Goal: Task Accomplishment & Management: Use online tool/utility

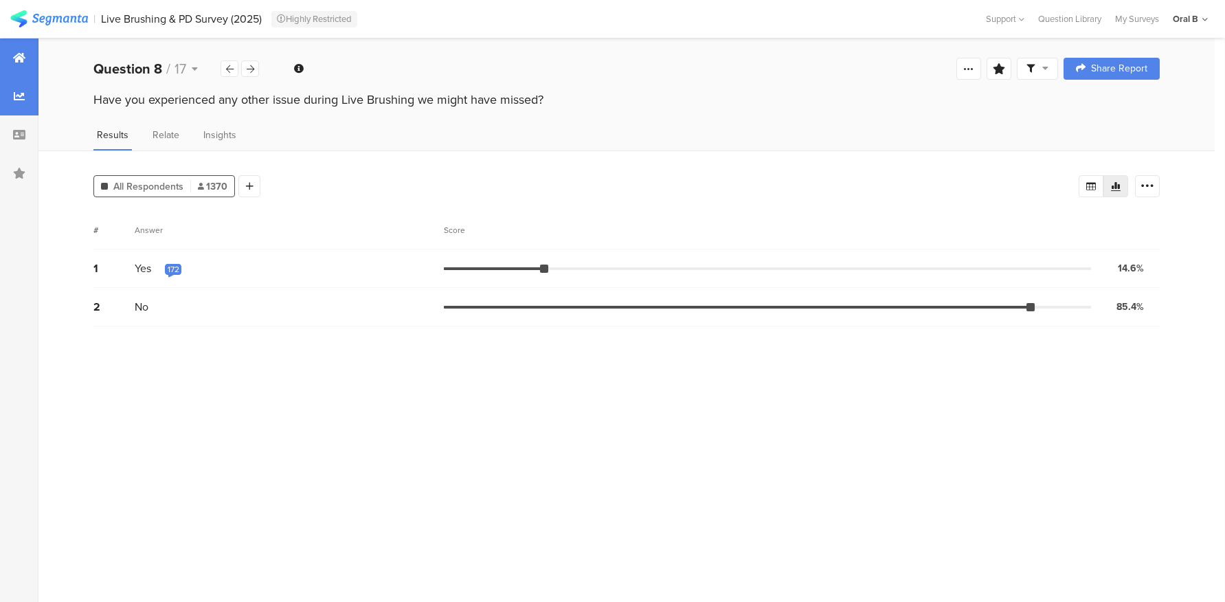
click at [21, 55] on icon at bounding box center [19, 57] width 12 height 11
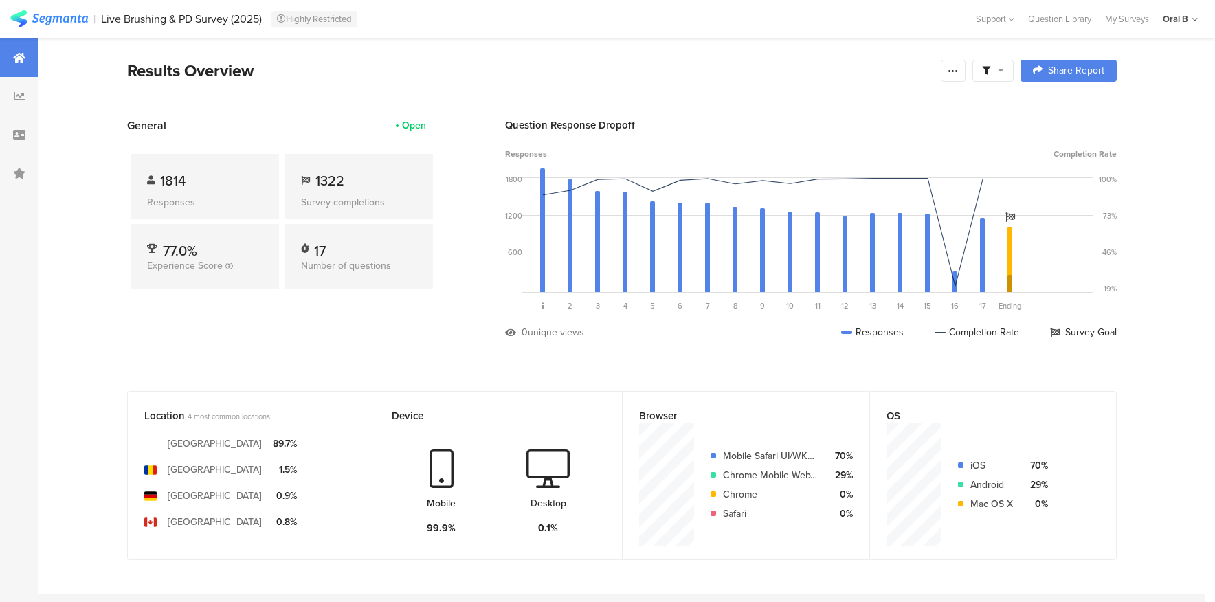
click at [11, 55] on div at bounding box center [19, 57] width 38 height 38
click at [24, 54] on icon at bounding box center [19, 57] width 12 height 11
click at [25, 21] on img at bounding box center [49, 18] width 78 height 17
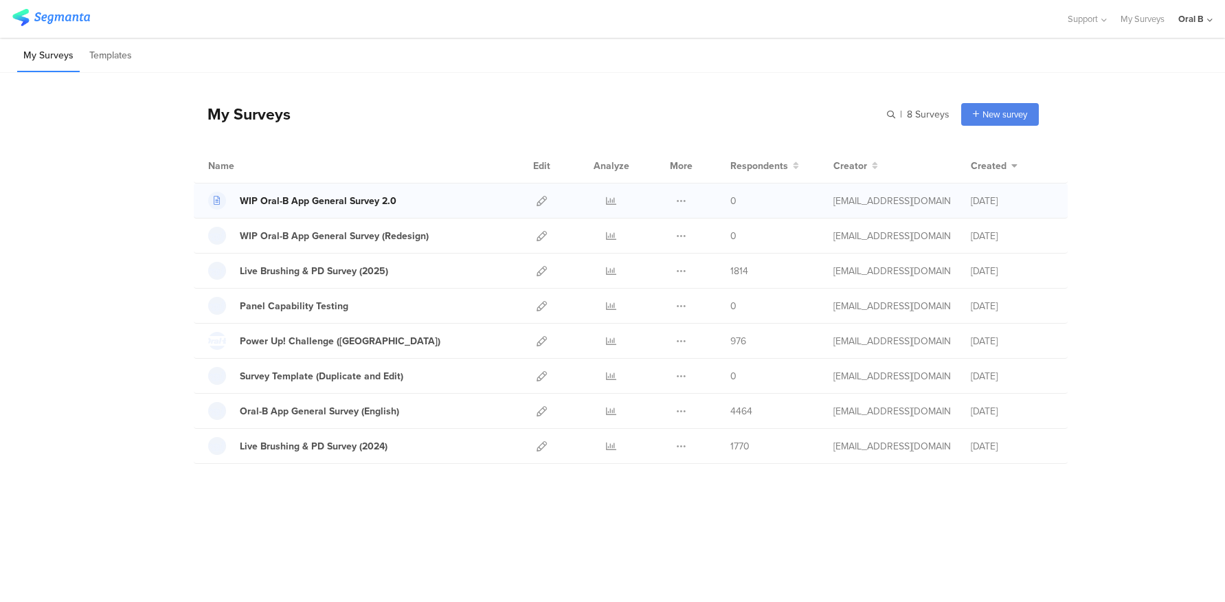
click at [383, 202] on div "WIP Oral-B App General Survey 2.0" at bounding box center [318, 201] width 157 height 14
click at [538, 197] on icon at bounding box center [542, 201] width 10 height 10
click at [537, 236] on icon at bounding box center [542, 236] width 10 height 10
click at [679, 409] on icon at bounding box center [681, 411] width 10 height 10
click at [686, 440] on button "Duplicate" at bounding box center [654, 445] width 76 height 25
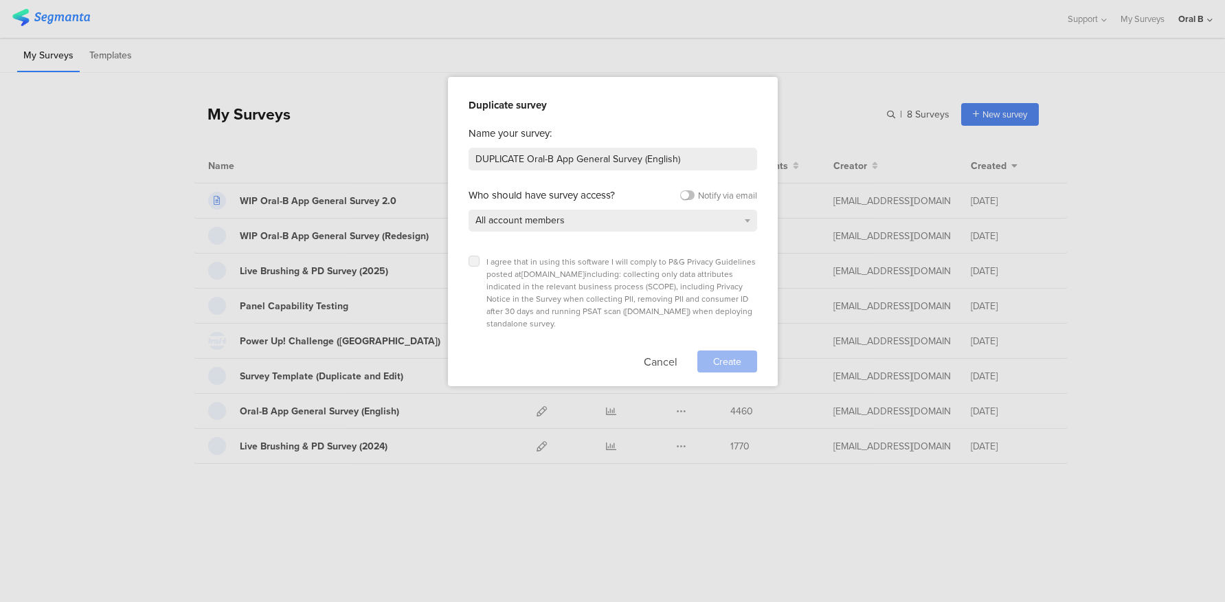
click at [473, 260] on icon at bounding box center [473, 260] width 5 height 5
click at [0, 0] on input "checkbox" at bounding box center [0, 0] width 0 height 0
click at [518, 221] on span "All account members" at bounding box center [519, 220] width 89 height 14
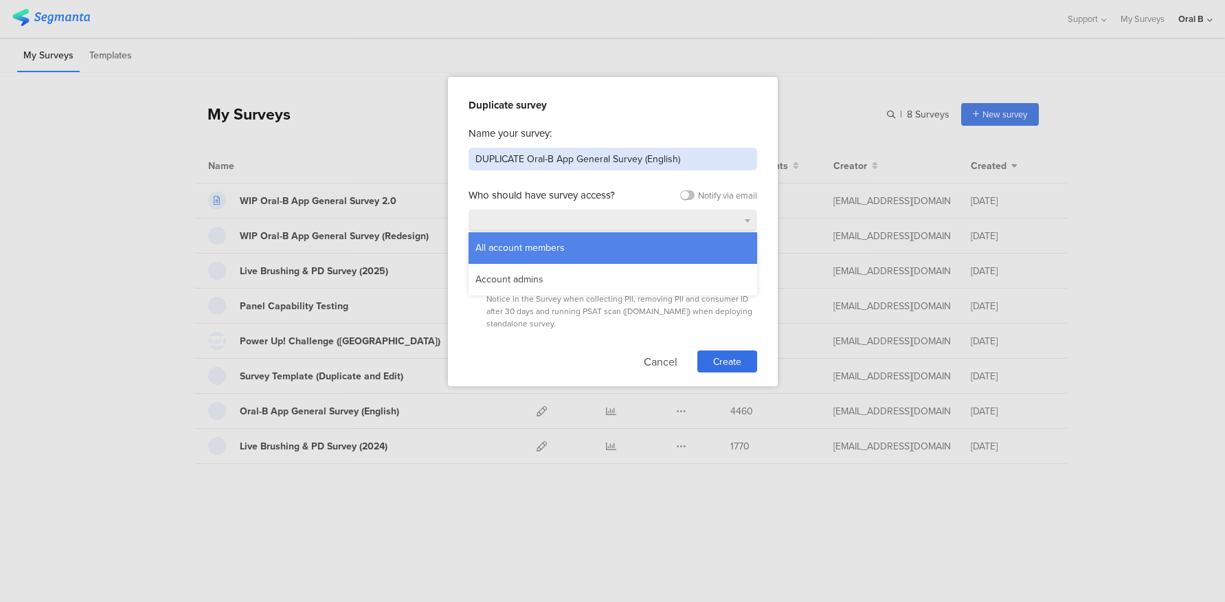
click at [521, 156] on input "DUPLICATE Oral-B App General Survey (English)" at bounding box center [613, 159] width 289 height 23
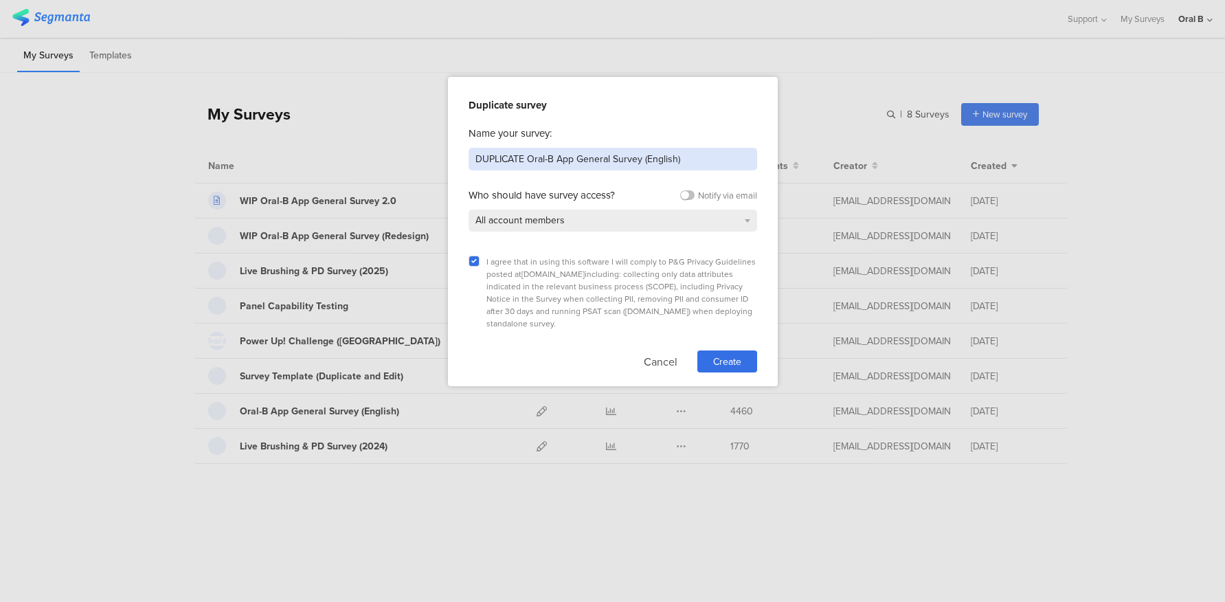
drag, startPoint x: 523, startPoint y: 156, endPoint x: 399, endPoint y: 164, distance: 124.6
click at [399, 163] on div "Duplicate survey Name your survey: DUPLICATE Oral-B App General Survey (English…" at bounding box center [612, 301] width 1225 height 602
drag, startPoint x: 613, startPoint y: 156, endPoint x: 640, endPoint y: 159, distance: 27.0
click at [640, 159] on input "WIP Oral-B App General Survey (English)" at bounding box center [613, 159] width 289 height 23
type input "WIP Oral-B App General Survey"
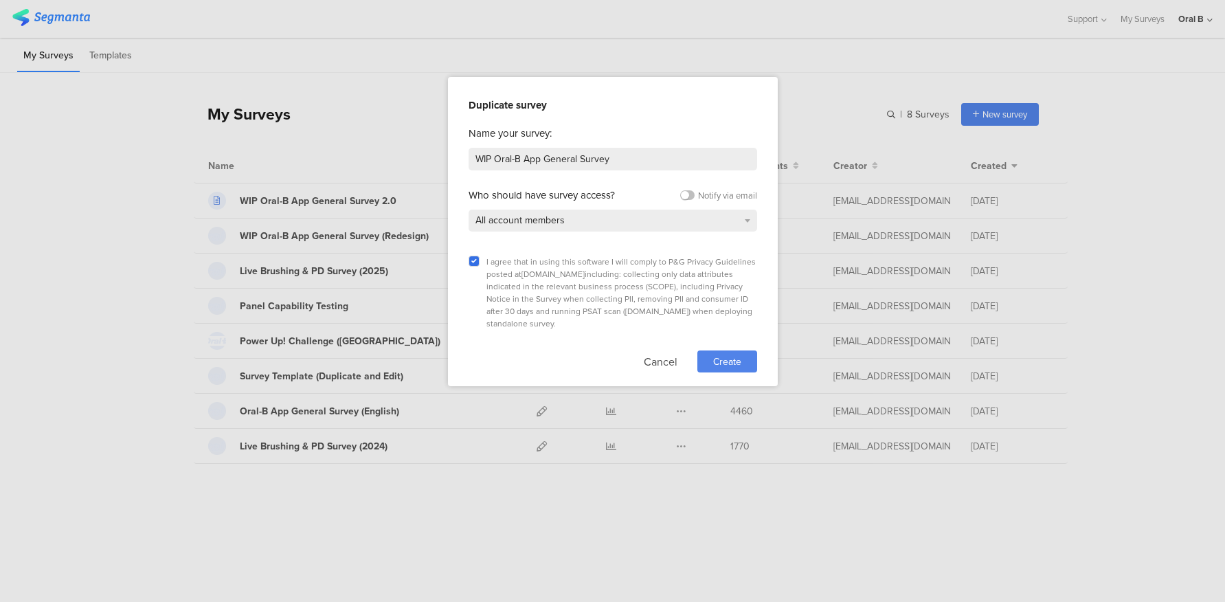
click at [736, 354] on span "Create" at bounding box center [727, 361] width 28 height 14
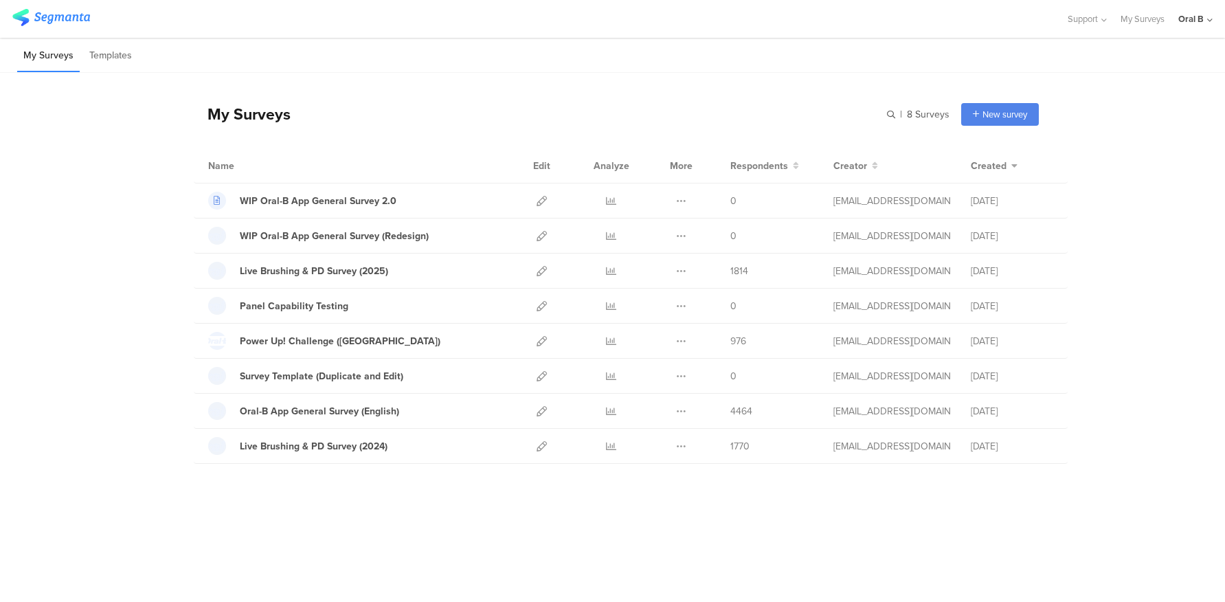
drag, startPoint x: 616, startPoint y: 23, endPoint x: 611, endPoint y: 46, distance: 23.3
click at [616, 23] on div at bounding box center [532, 19] width 1041 height 23
click at [680, 412] on icon at bounding box center [681, 411] width 10 height 10
click at [679, 447] on button "Duplicate" at bounding box center [654, 445] width 76 height 25
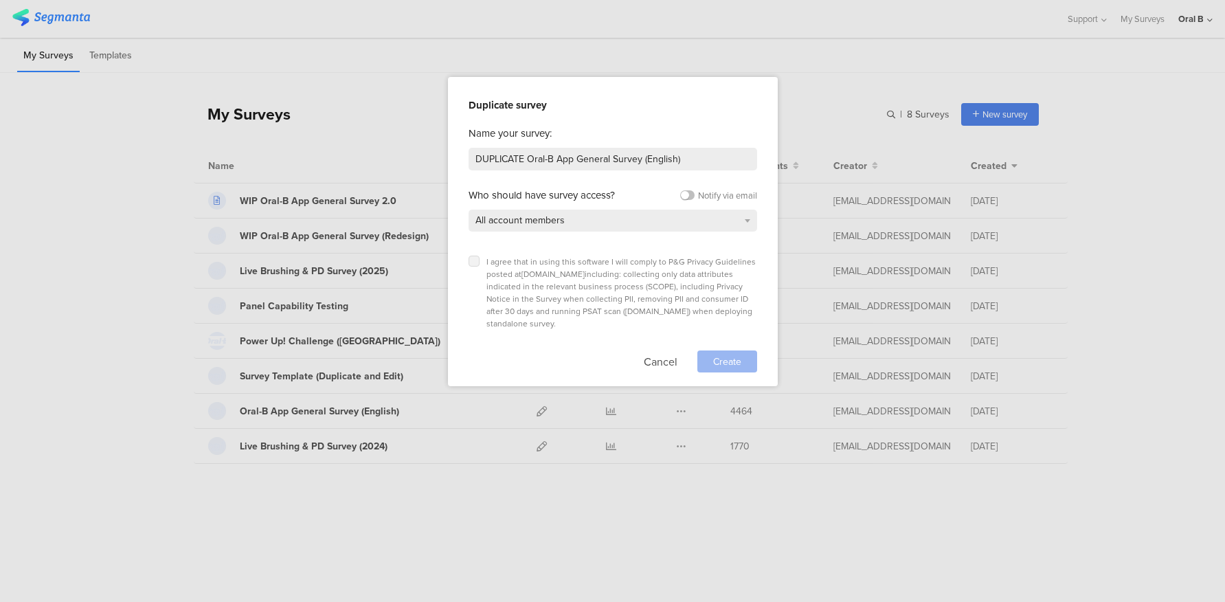
drag, startPoint x: 475, startPoint y: 258, endPoint x: 524, endPoint y: 166, distance: 104.8
click at [475, 258] on icon at bounding box center [473, 260] width 5 height 5
click at [0, 0] on input "checkbox" at bounding box center [0, 0] width 0 height 0
drag, startPoint x: 528, startPoint y: 160, endPoint x: 395, endPoint y: 159, distance: 132.6
click at [395, 159] on div "Duplicate survey Name your survey: DUPLICATE Oral-B App General Survey (English…" at bounding box center [612, 301] width 1225 height 602
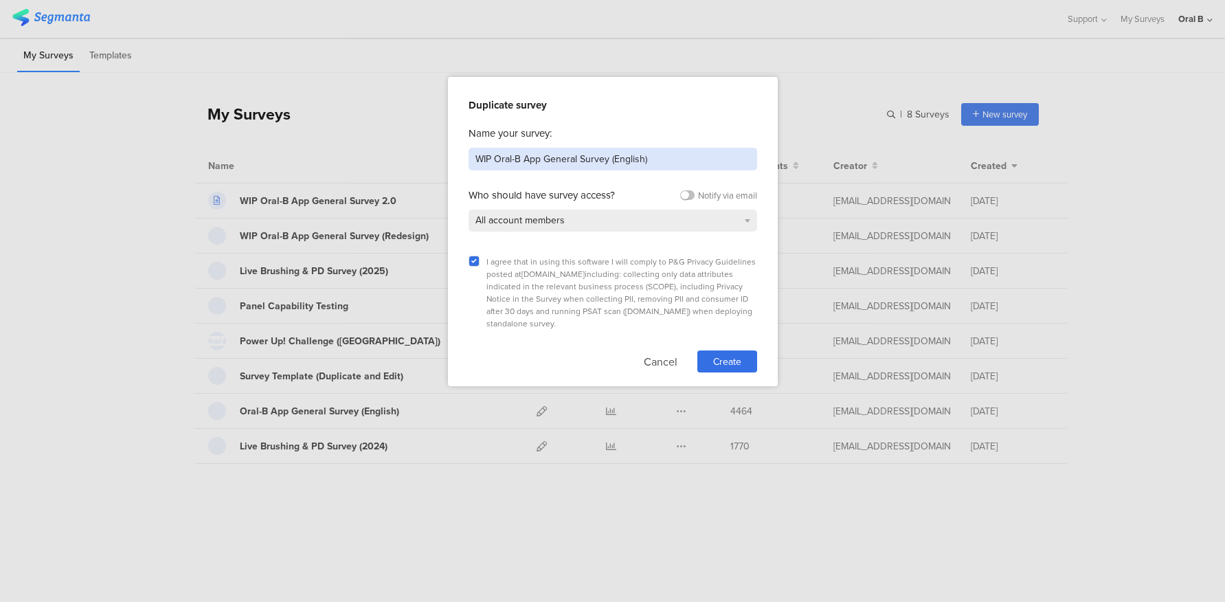
drag, startPoint x: 608, startPoint y: 155, endPoint x: 719, endPoint y: 167, distance: 111.2
click at [718, 166] on input "WIP Oral-B App General Survey (English)" at bounding box center [613, 159] width 289 height 23
type input "WIP Oral-B App General Survey (English)"
click at [732, 354] on span "Create" at bounding box center [727, 361] width 28 height 14
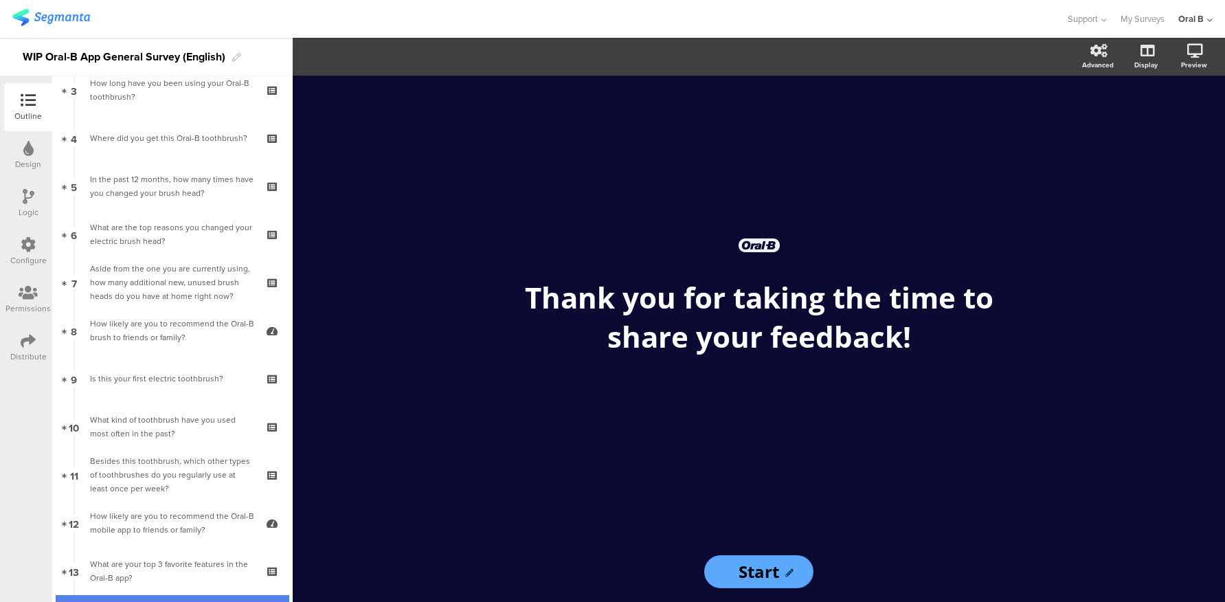
scroll to position [200, 0]
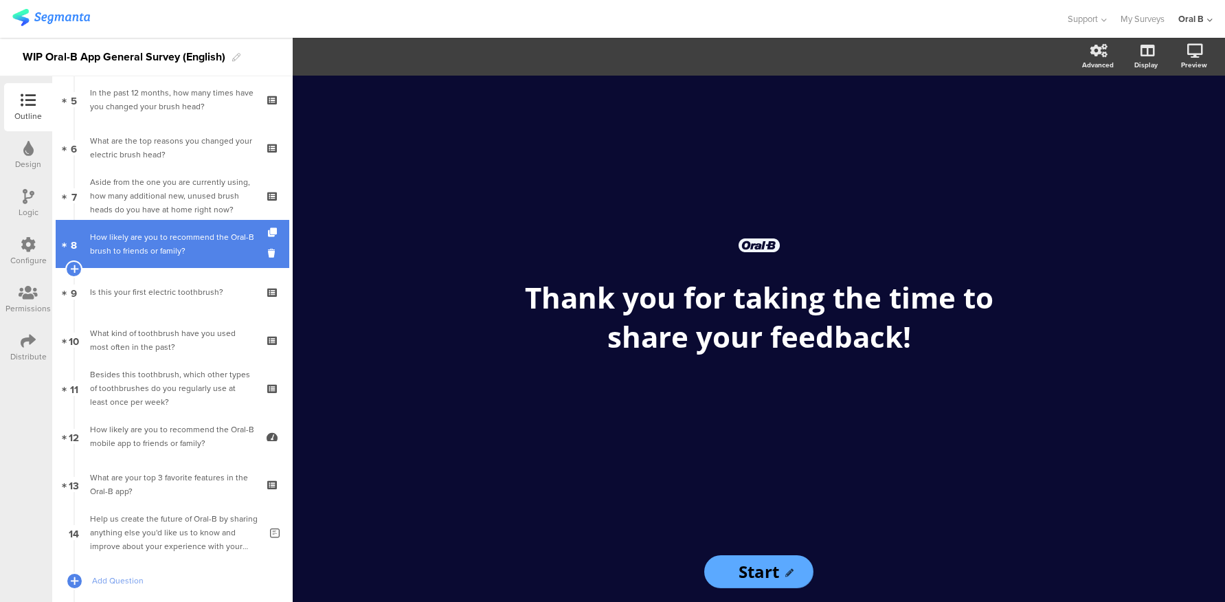
click at [130, 237] on div "How likely are you to recommend the Oral-B brush to friends or family?" at bounding box center [172, 243] width 164 height 27
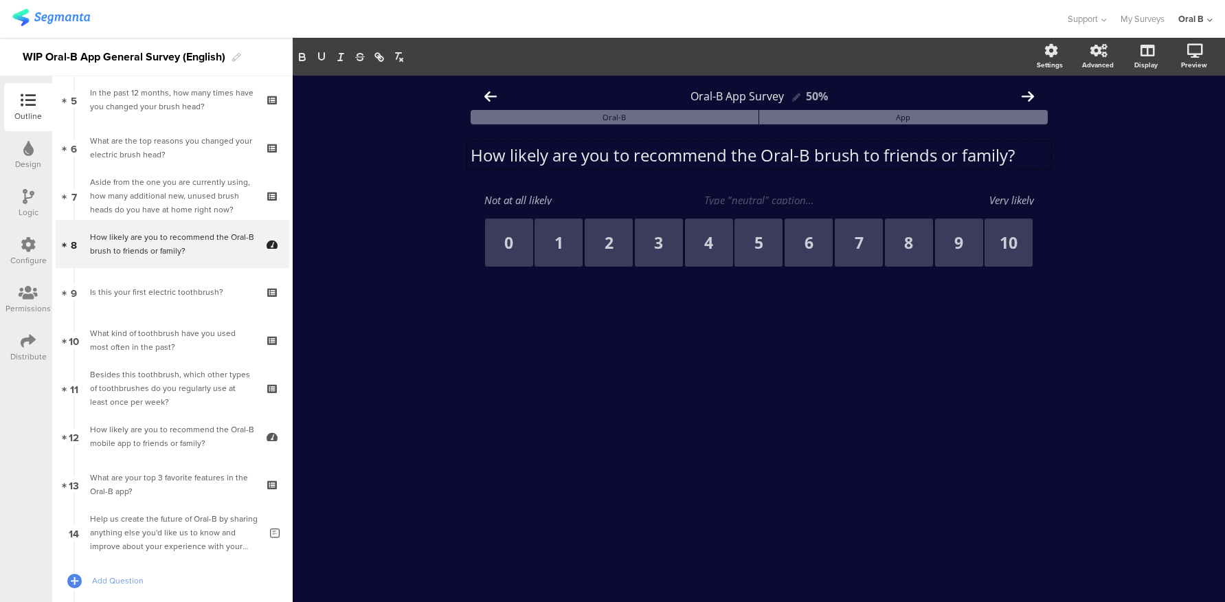
drag, startPoint x: 1017, startPoint y: 157, endPoint x: 1055, endPoint y: 191, distance: 51.1
click at [1055, 191] on div "Oral-B App Survey 50% Oral-B App How likely are you to recommend the Oral-B bru…" at bounding box center [759, 199] width 605 height 246
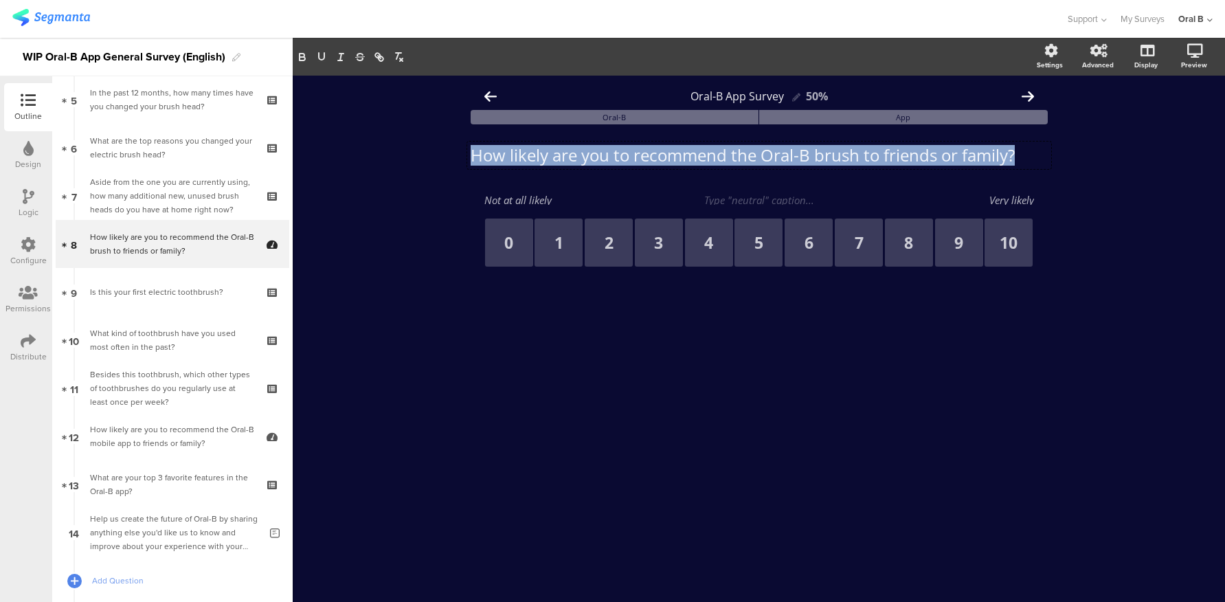
copy p "How likely are you to recommend the Oral-B brush to friends or family?"
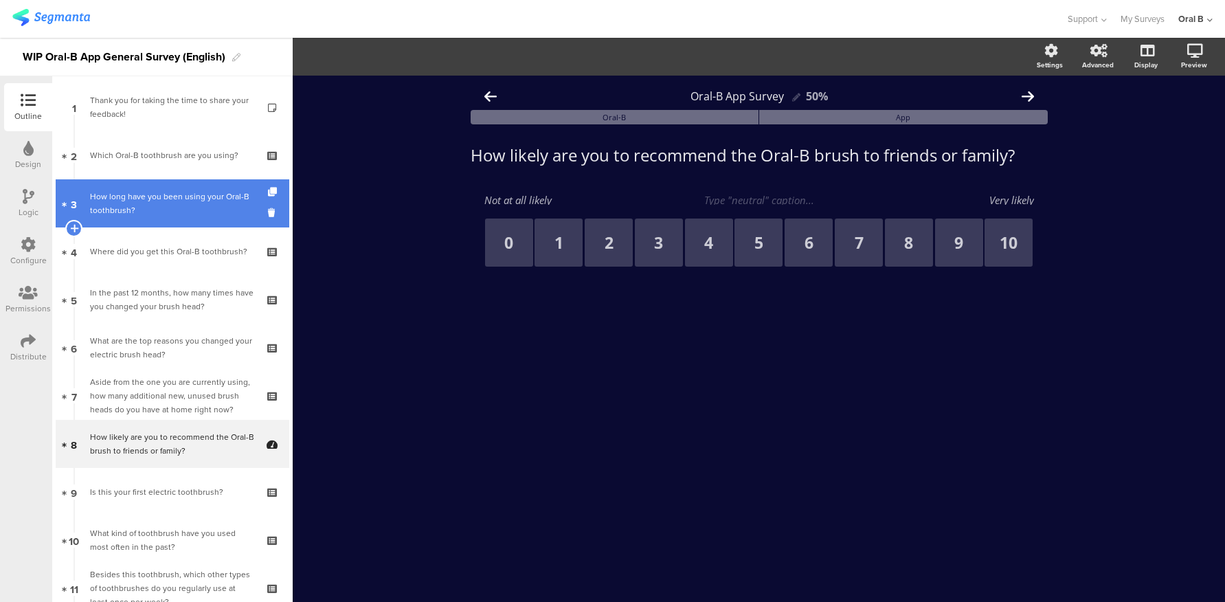
click at [185, 212] on div "How long have you been using your Oral-B toothbrush?" at bounding box center [172, 203] width 164 height 27
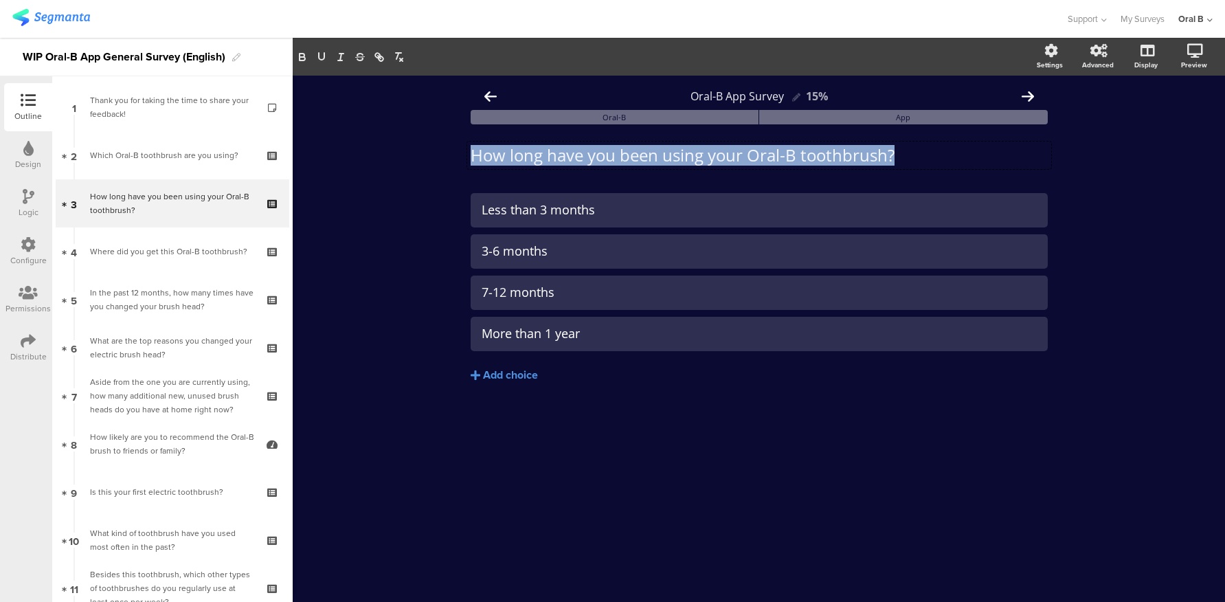
drag, startPoint x: 792, startPoint y: 169, endPoint x: 362, endPoint y: 133, distance: 431.5
click at [362, 133] on div "Oral-B App Survey 15% Oral-B App How long have you been using your Oral-B tooth…" at bounding box center [759, 339] width 932 height 526
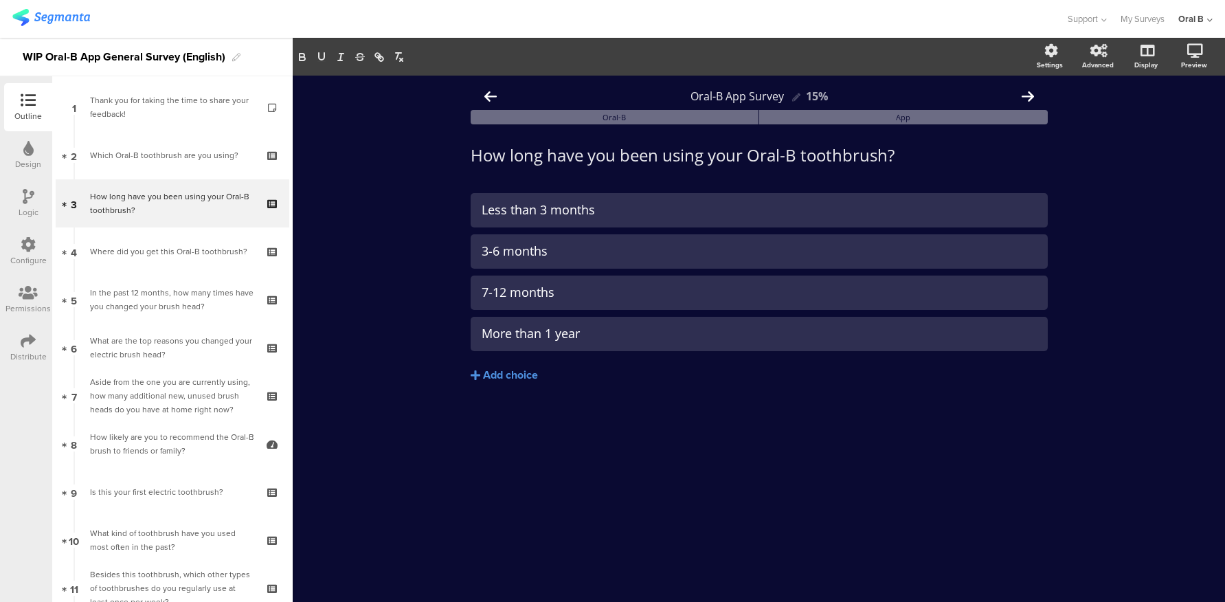
click at [359, 286] on div "Oral-B App Survey 15% Oral-B App How long have you been using your Oral-B tooth…" at bounding box center [759, 339] width 932 height 526
click at [233, 57] on icon at bounding box center [236, 58] width 8 height 8
drag, startPoint x: 81, startPoint y: 54, endPoint x: 328, endPoint y: 56, distance: 247.3
click at [328, 56] on div "Outline Design Logic Configure Permissions Distribute New question Import quest…" at bounding box center [612, 320] width 1225 height 564
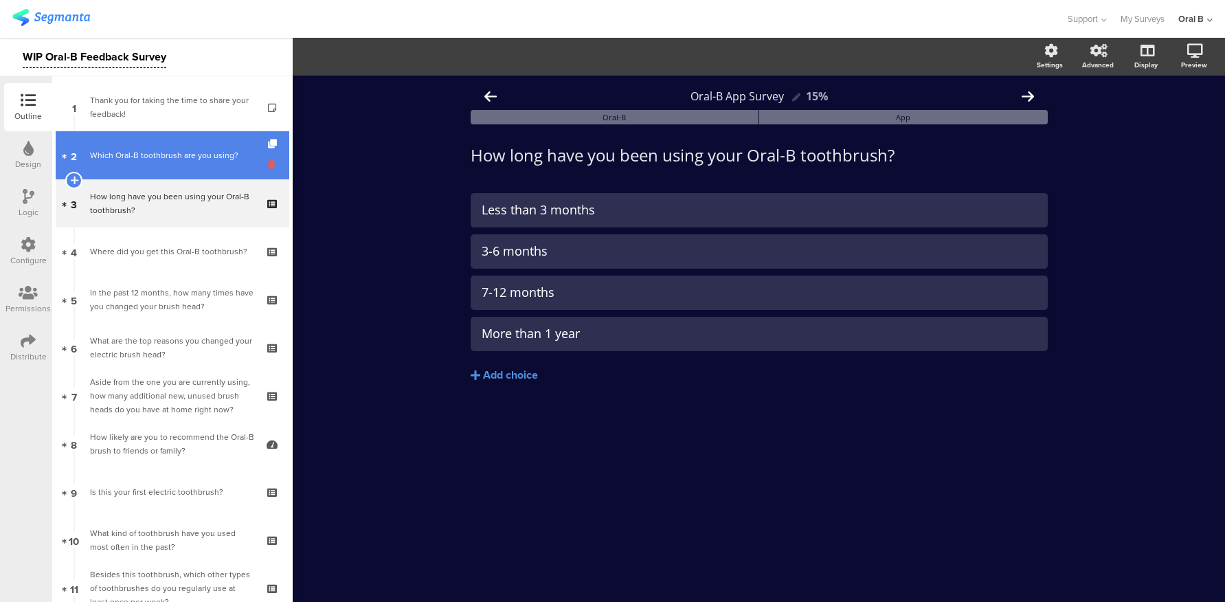
click at [268, 165] on icon at bounding box center [274, 164] width 12 height 13
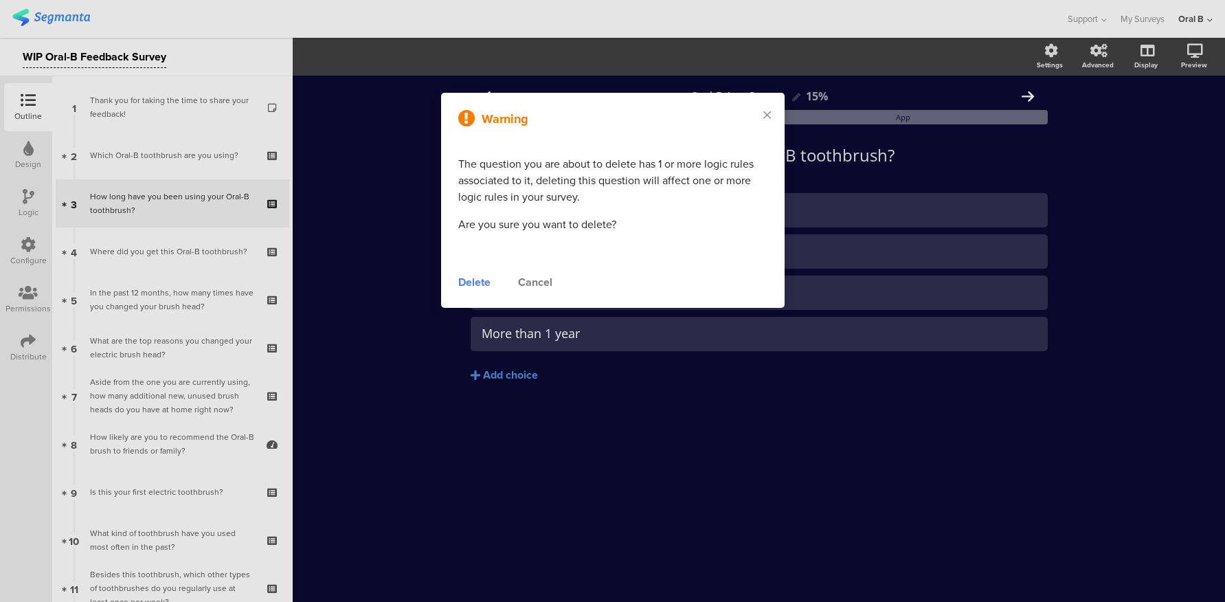
click at [218, 201] on div at bounding box center [612, 301] width 1225 height 602
click at [539, 280] on div "Cancel" at bounding box center [535, 282] width 34 height 16
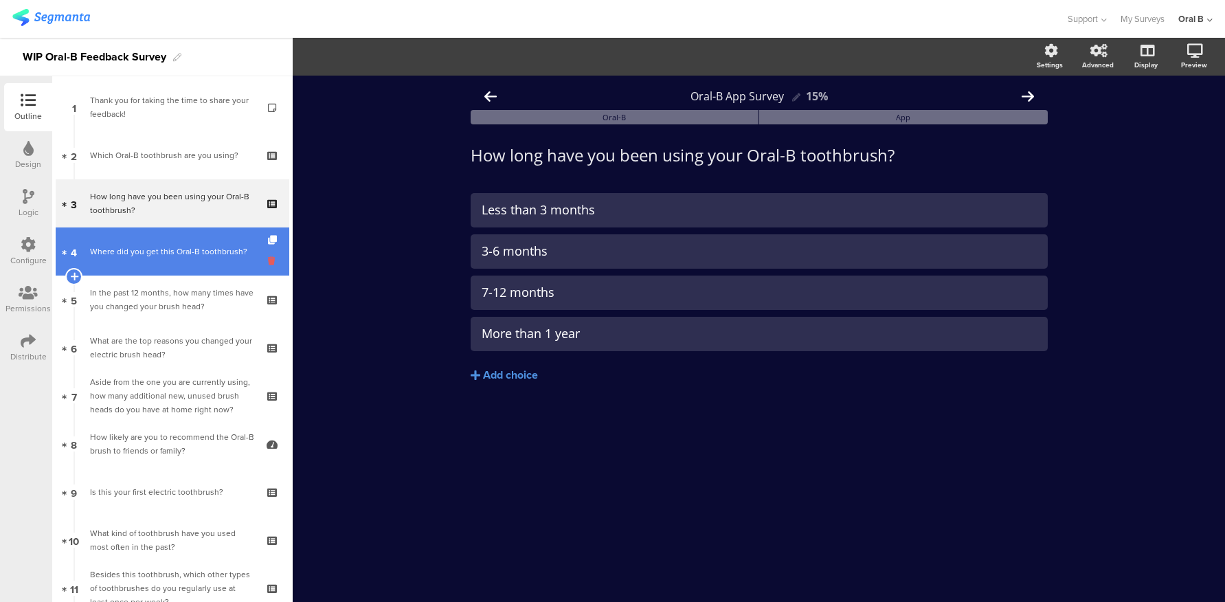
click at [268, 260] on icon at bounding box center [274, 260] width 12 height 13
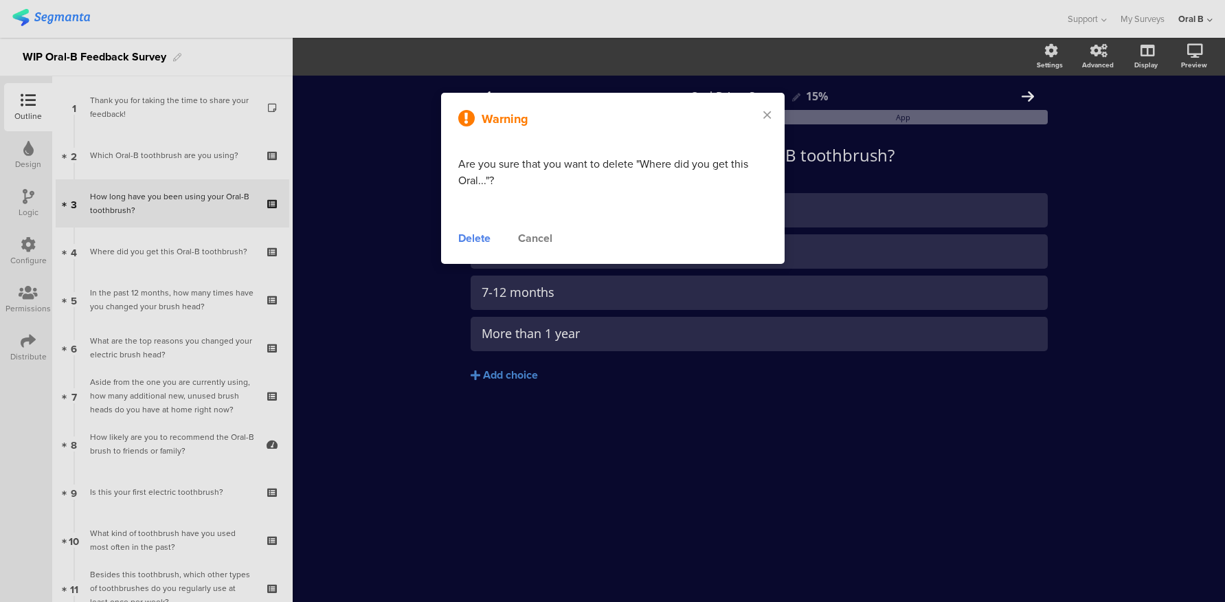
click at [469, 241] on div "Delete" at bounding box center [474, 238] width 32 height 16
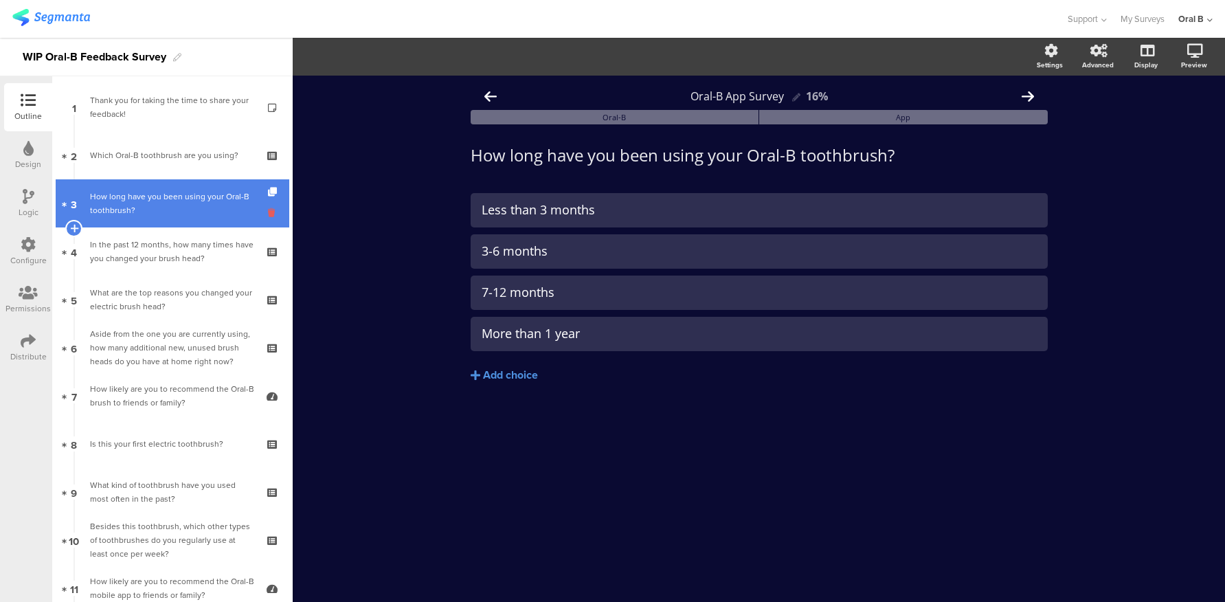
click at [268, 215] on icon at bounding box center [274, 212] width 12 height 13
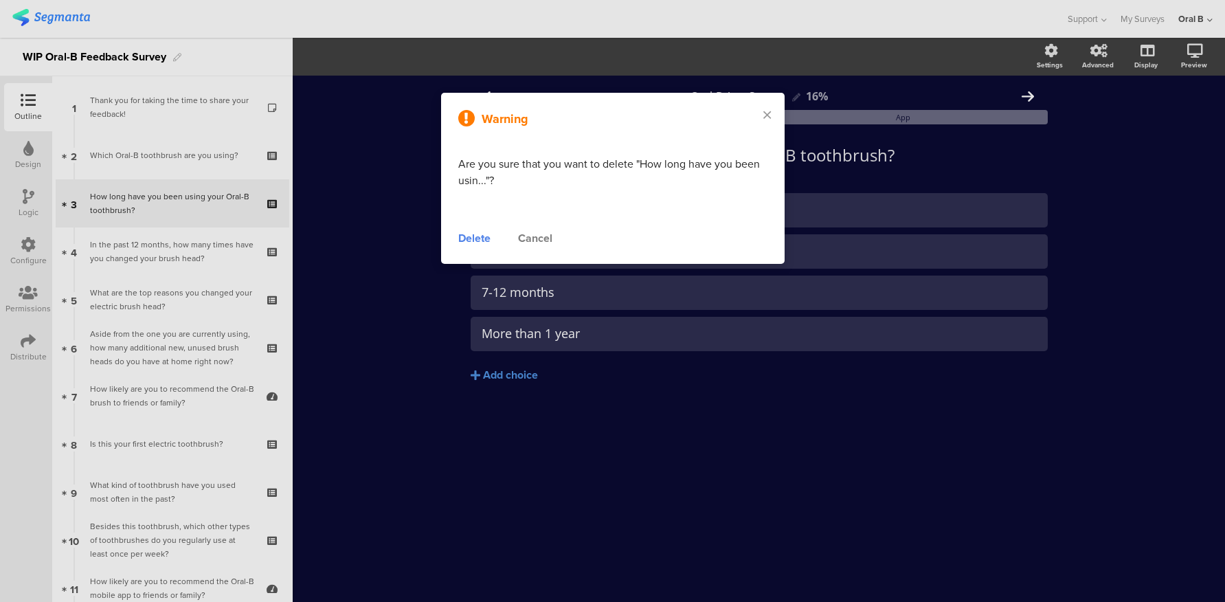
click at [479, 241] on div "Delete" at bounding box center [474, 238] width 32 height 16
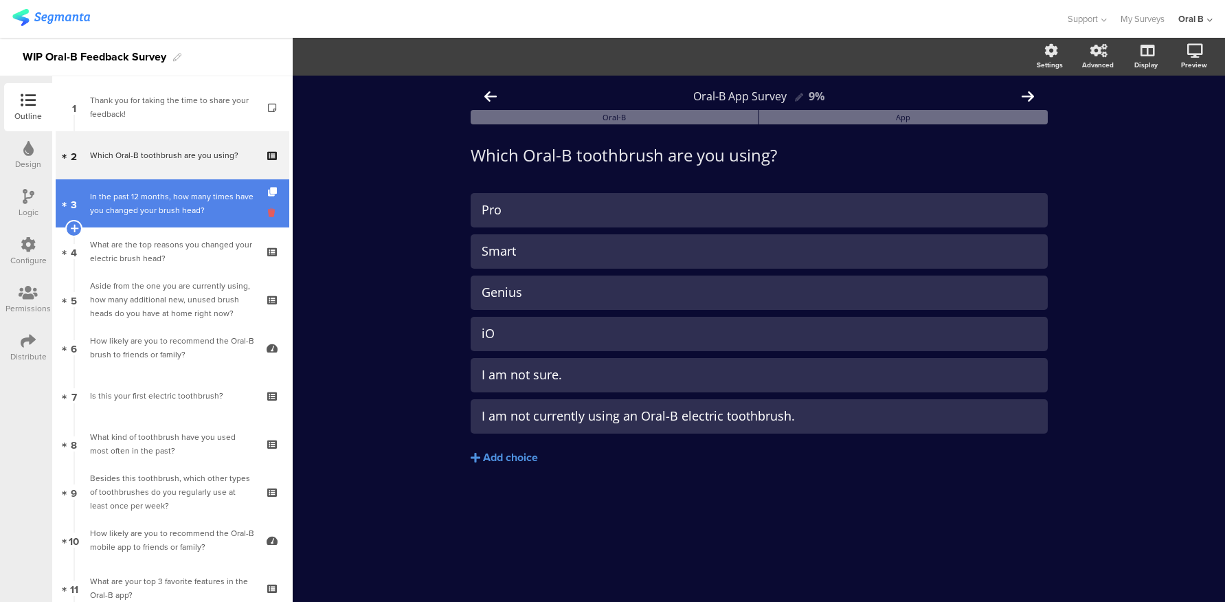
click at [268, 216] on icon at bounding box center [274, 212] width 12 height 13
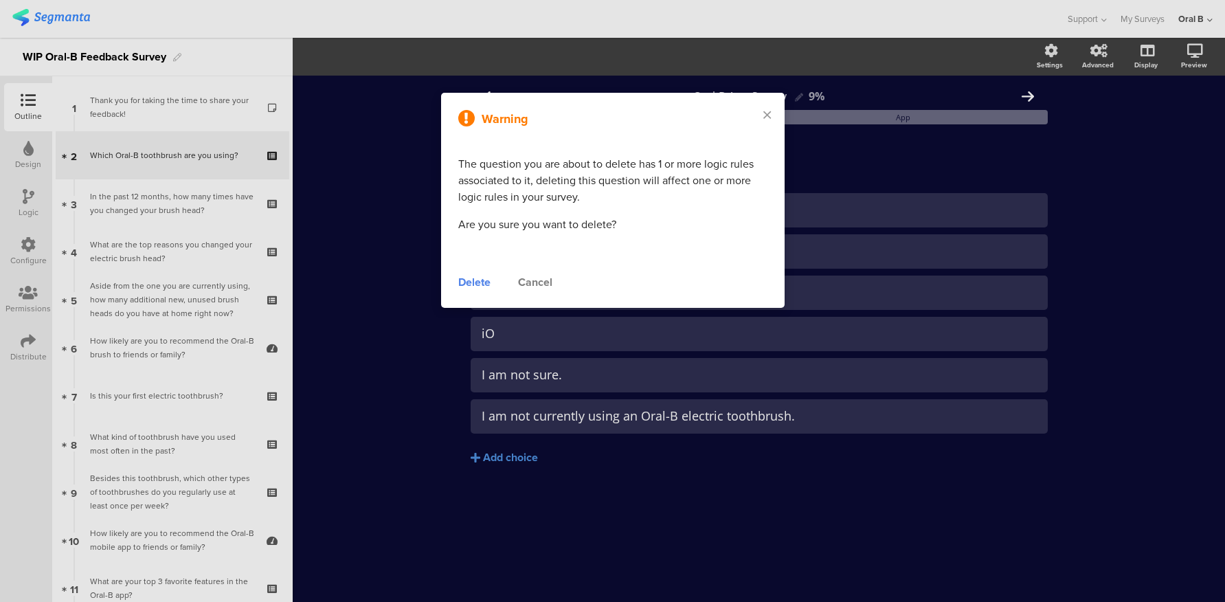
click at [482, 279] on div "Delete" at bounding box center [474, 282] width 32 height 16
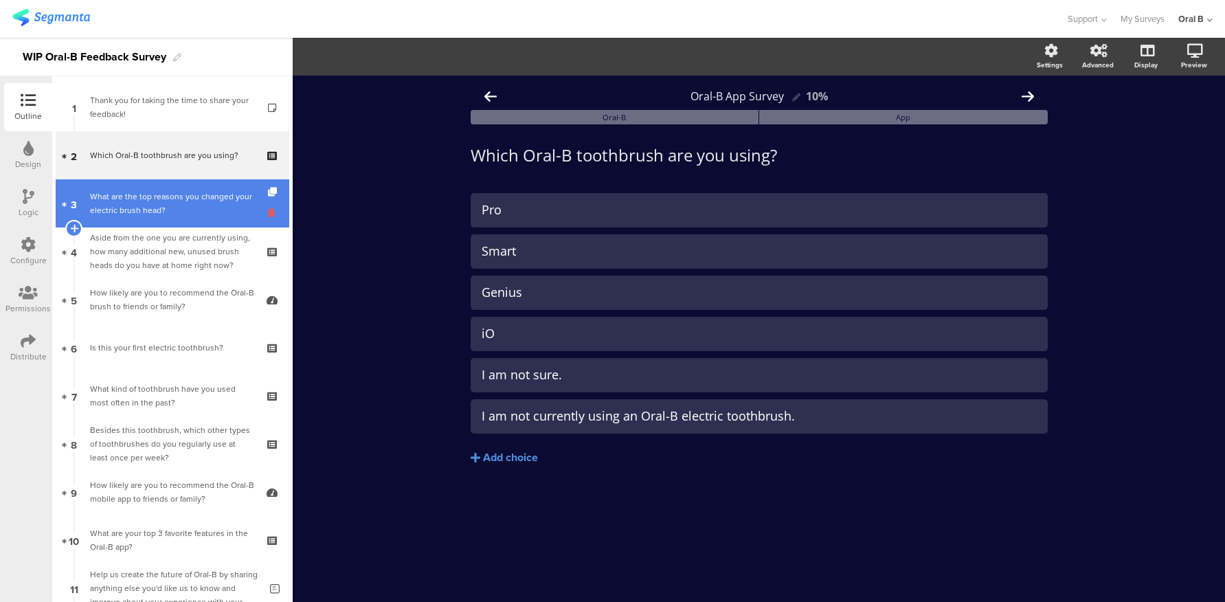
click at [268, 214] on icon at bounding box center [274, 212] width 12 height 13
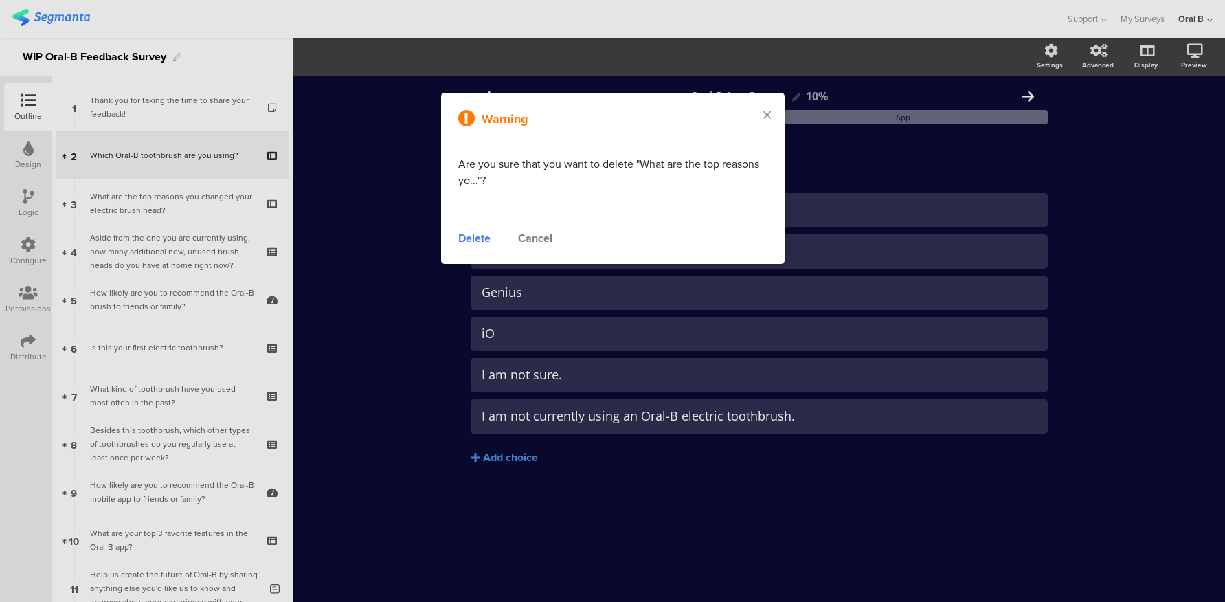
click at [474, 227] on div "Warning Are you sure that you want to delete "What are the top reasons yo..."? …" at bounding box center [612, 178] width 343 height 171
click at [473, 232] on div "Delete" at bounding box center [474, 238] width 32 height 16
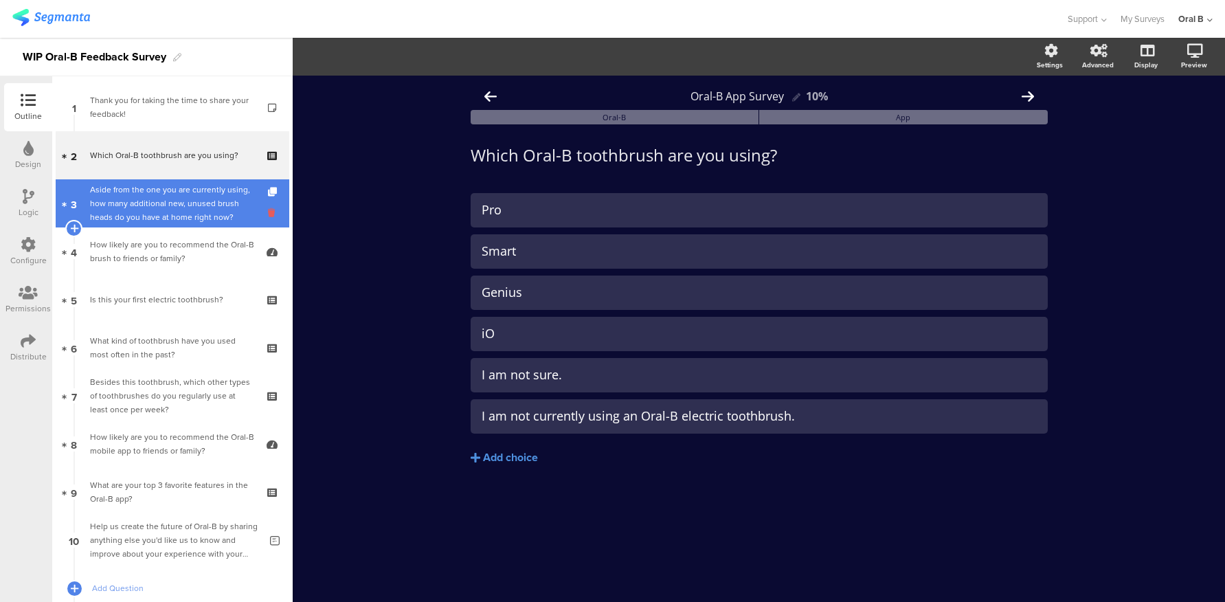
click at [268, 215] on icon at bounding box center [274, 212] width 12 height 13
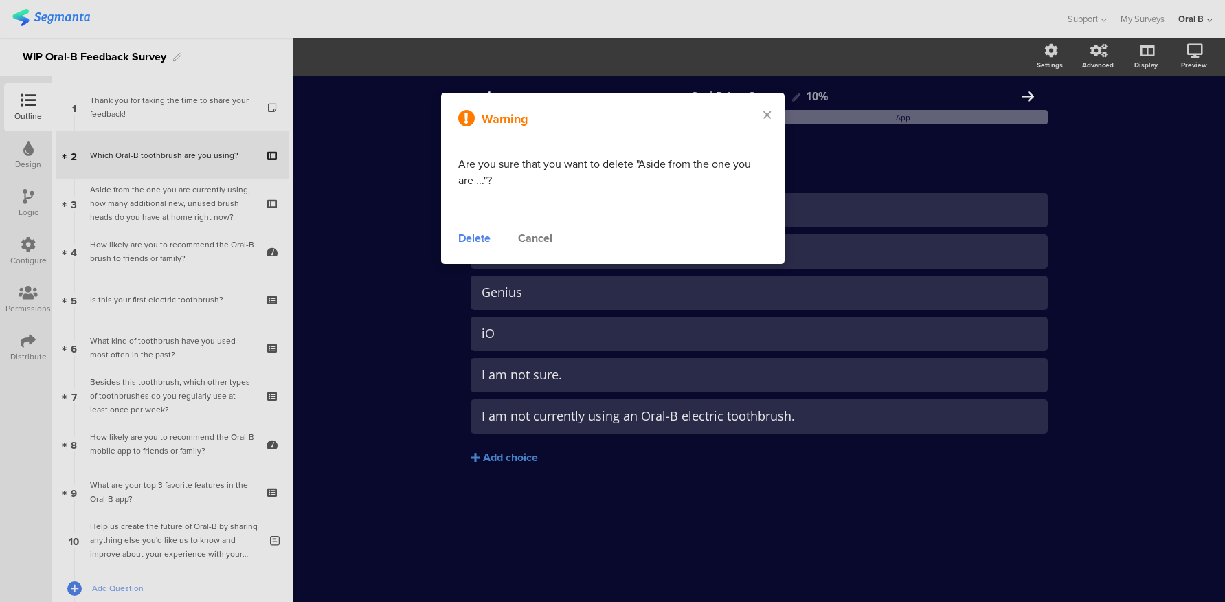
click at [472, 234] on div "Delete" at bounding box center [474, 238] width 32 height 16
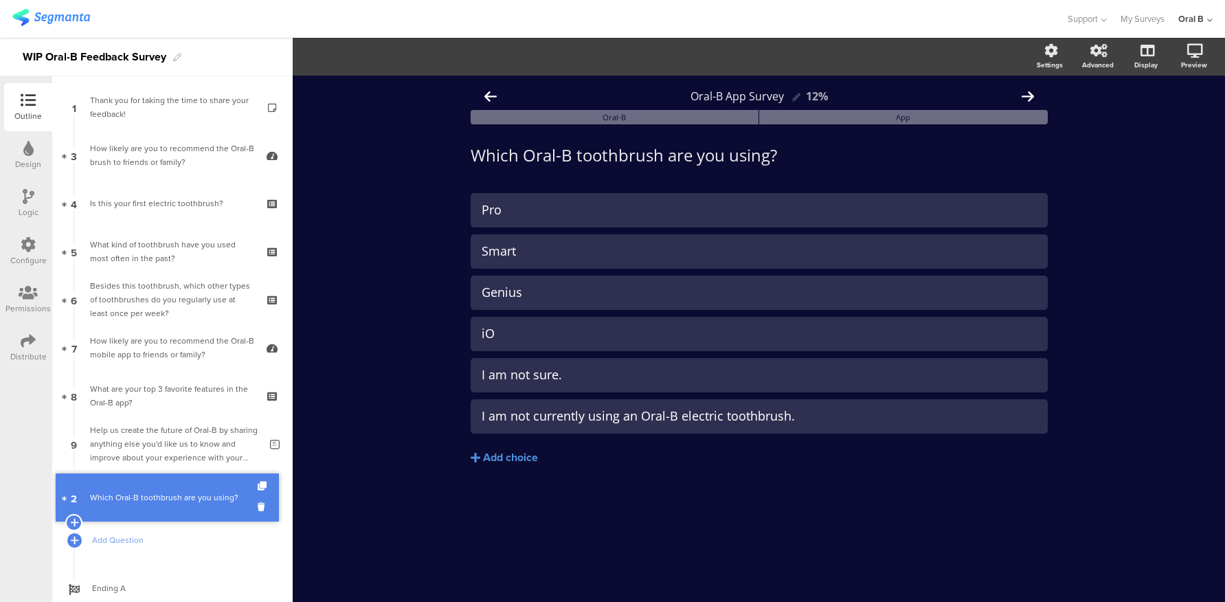
drag, startPoint x: 177, startPoint y: 157, endPoint x: 178, endPoint y: 499, distance: 342.1
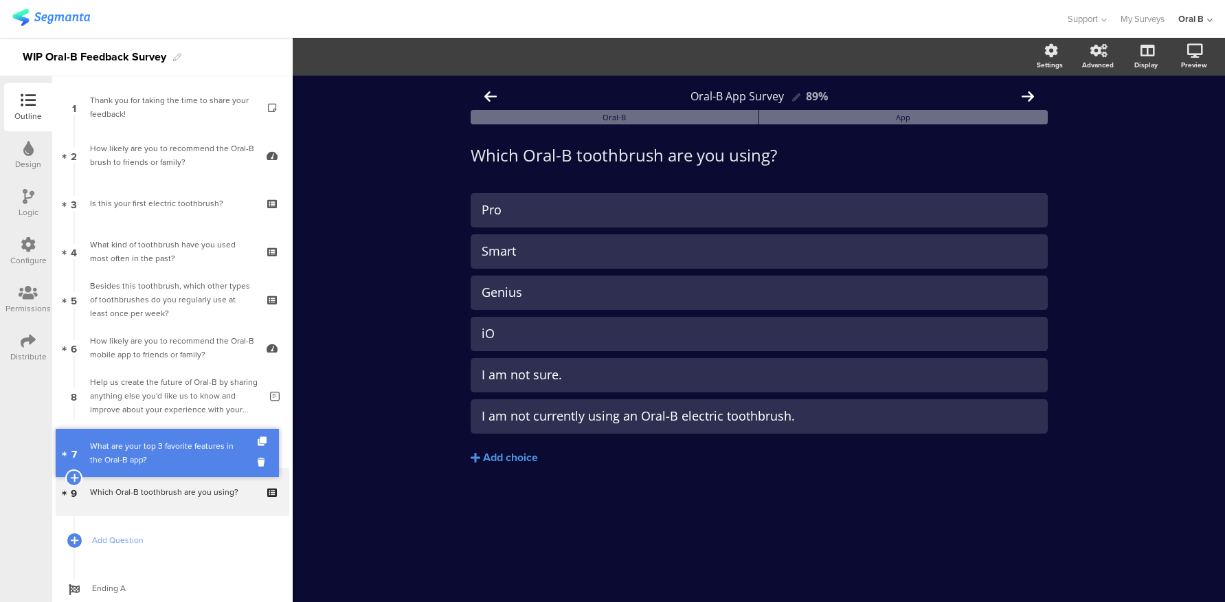
drag, startPoint x: 156, startPoint y: 406, endPoint x: 157, endPoint y: 460, distance: 54.3
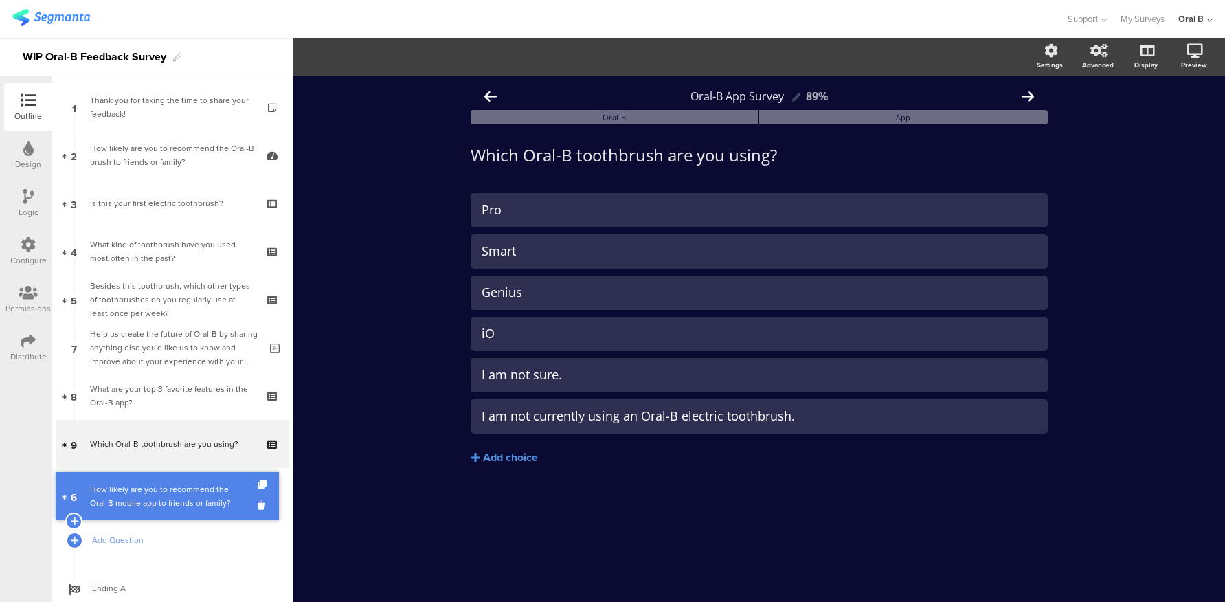
drag, startPoint x: 142, startPoint y: 357, endPoint x: 149, endPoint y: 506, distance: 148.5
click at [200, 488] on div "How likely are you to recommend the Oral-B mobile app to friends or family?" at bounding box center [172, 491] width 164 height 27
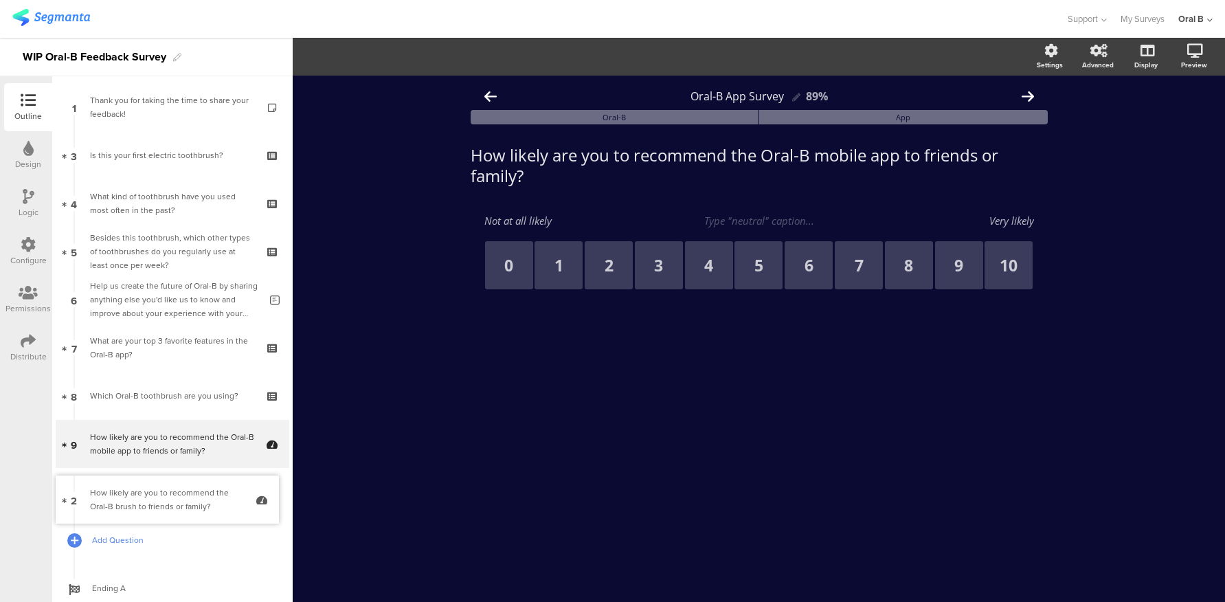
drag, startPoint x: 124, startPoint y: 173, endPoint x: 159, endPoint y: 517, distance: 345.9
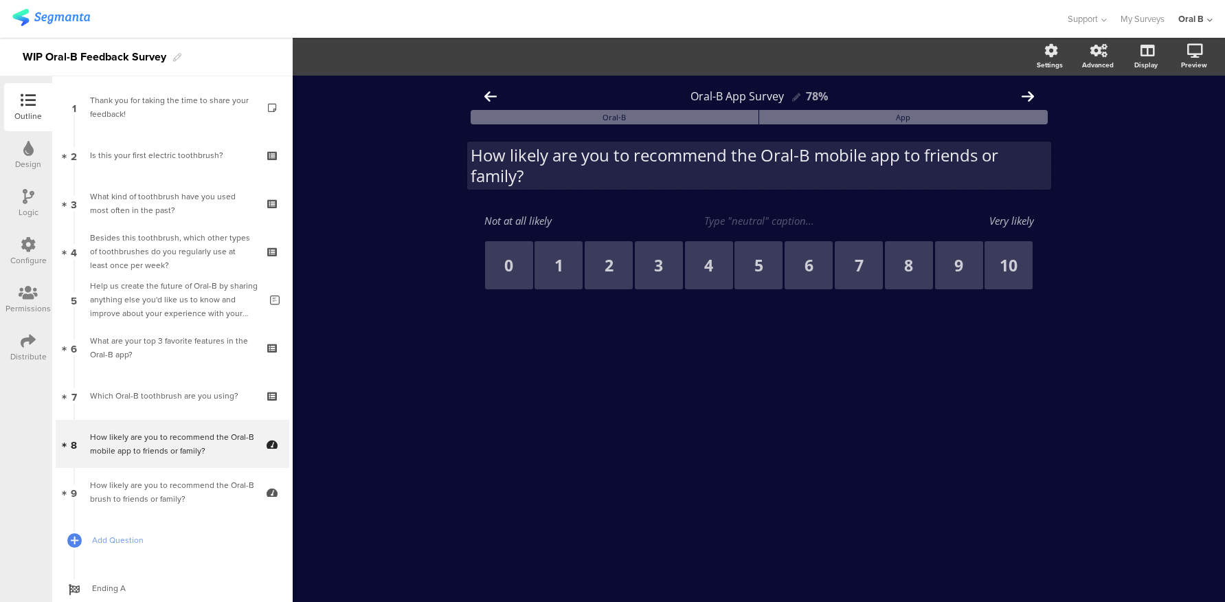
click at [756, 156] on div "How likely are you to recommend the Oral-B mobile app to friends or family? How…" at bounding box center [759, 166] width 584 height 48
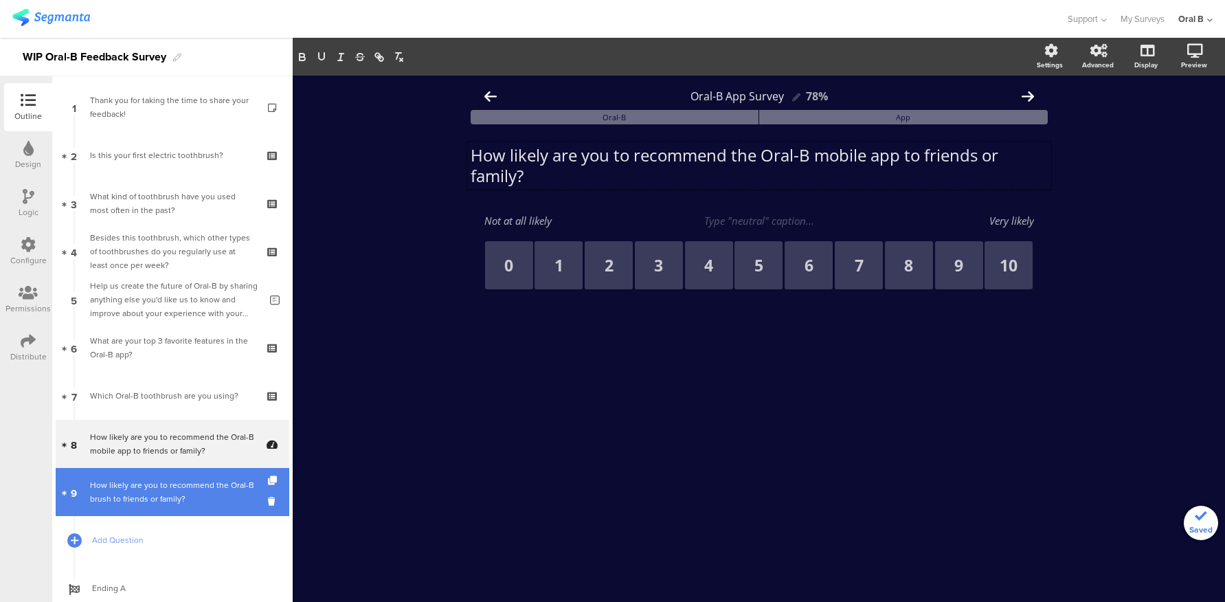
click at [144, 497] on div "How likely are you to recommend the Oral-B brush to friends or family?" at bounding box center [172, 491] width 164 height 27
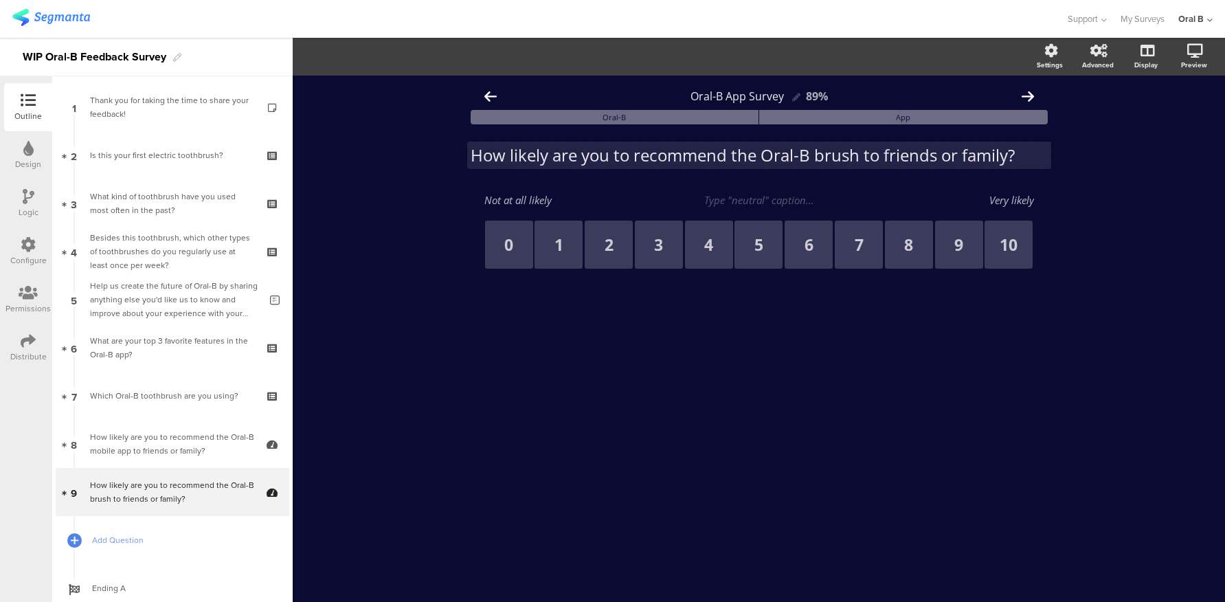
click at [756, 157] on div "How likely are you to recommend the Oral-B brush to friends or family? How like…" at bounding box center [759, 155] width 584 height 27
click at [827, 155] on p "How likely are you to recommend your Oral-B brush to friends or family?" at bounding box center [759, 155] width 577 height 21
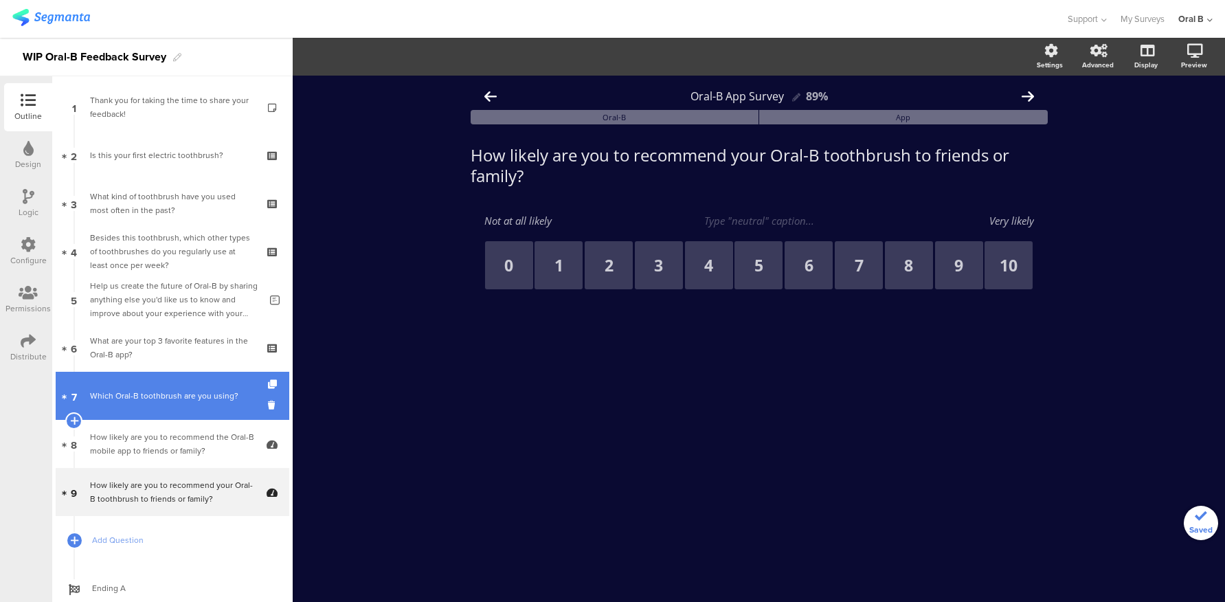
click at [177, 403] on link "7 Which Oral-B toothbrush are you using?" at bounding box center [173, 396] width 234 height 48
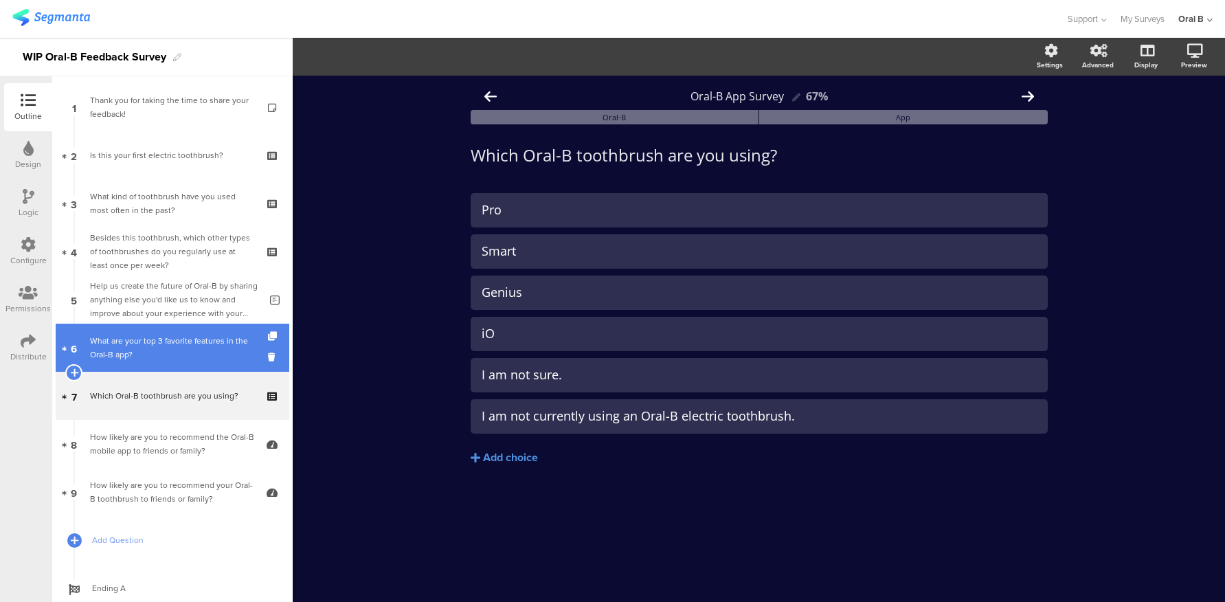
click at [148, 354] on div "What are your top 3 favorite features in the Oral-B app?" at bounding box center [172, 347] width 164 height 27
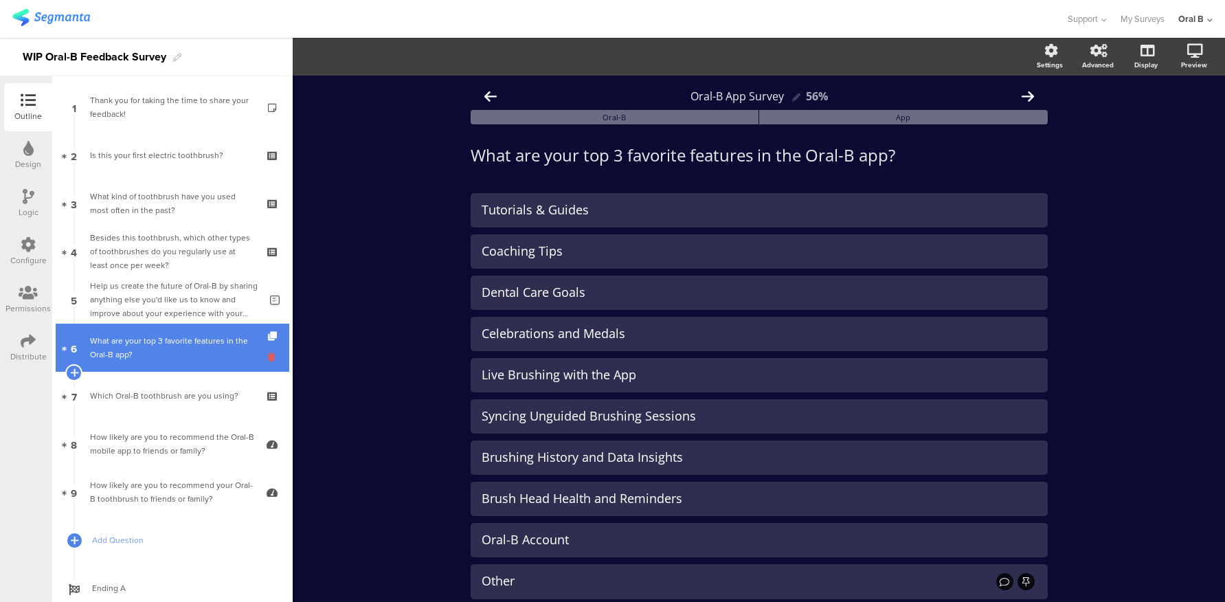
click at [268, 357] on icon at bounding box center [274, 356] width 12 height 13
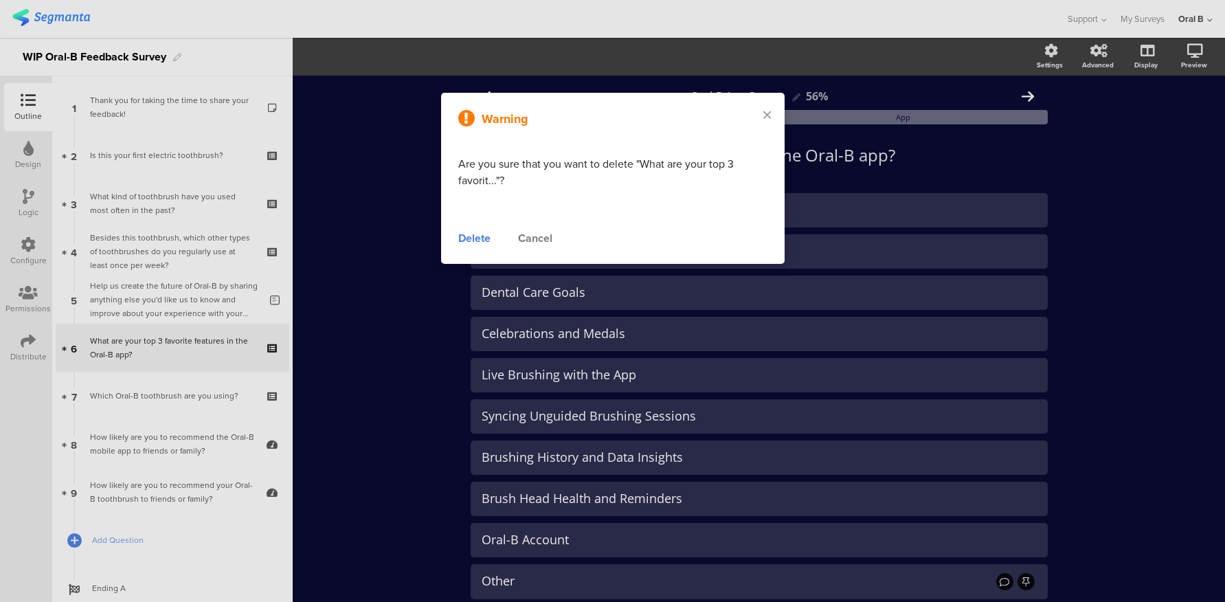
click at [468, 237] on div "Delete" at bounding box center [474, 238] width 32 height 16
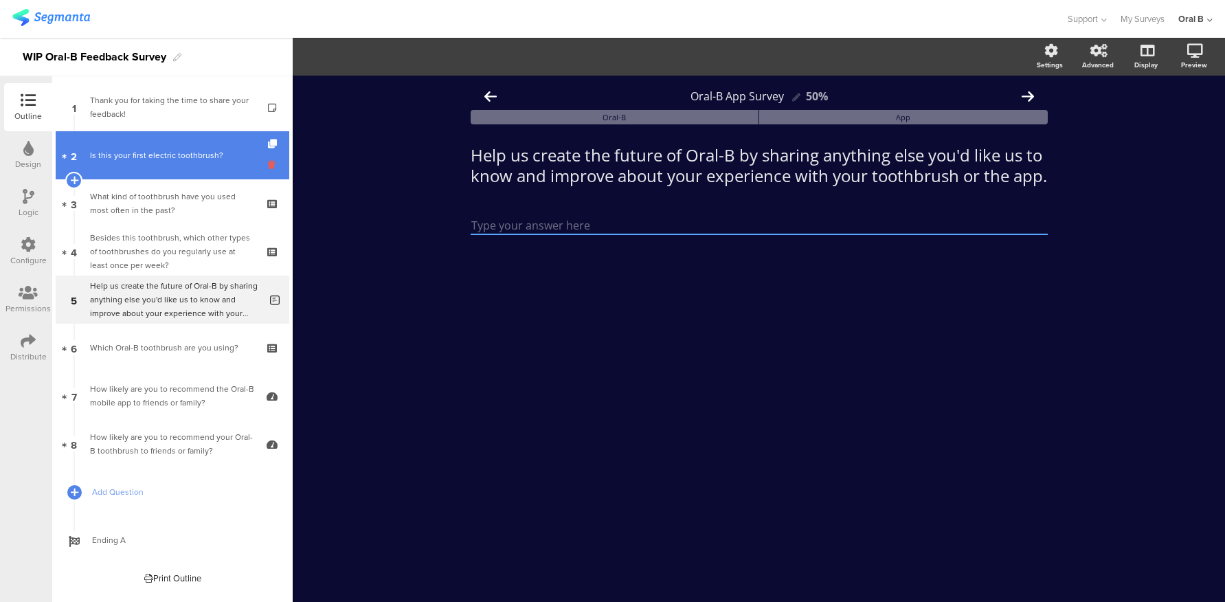
click at [268, 164] on icon at bounding box center [274, 164] width 12 height 13
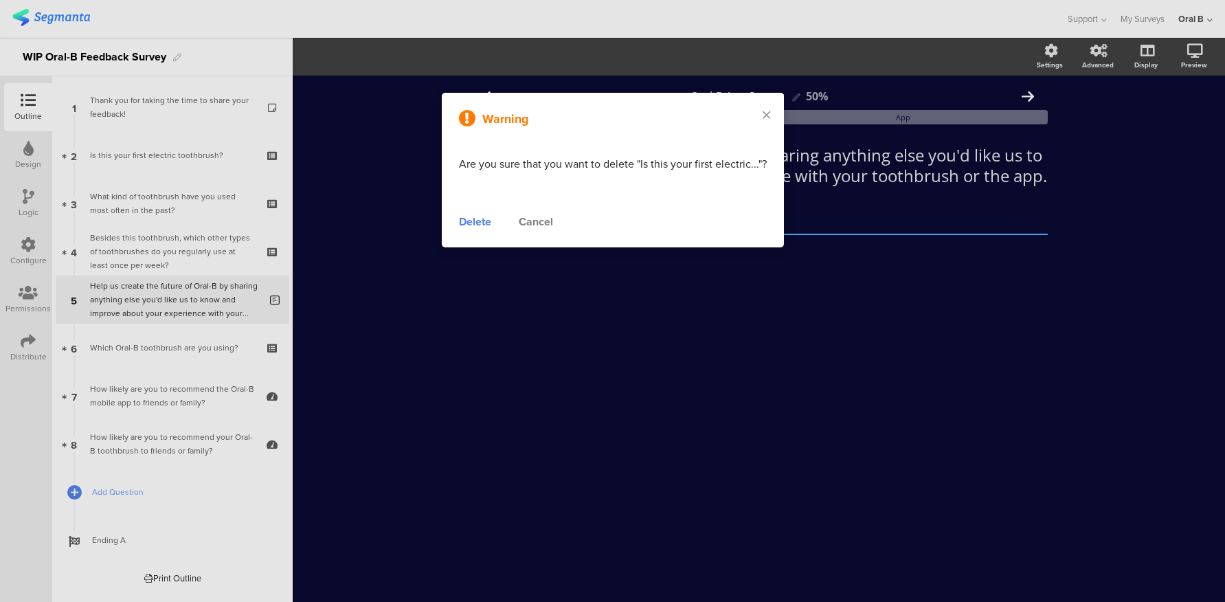
click at [471, 225] on div "Delete" at bounding box center [475, 222] width 32 height 16
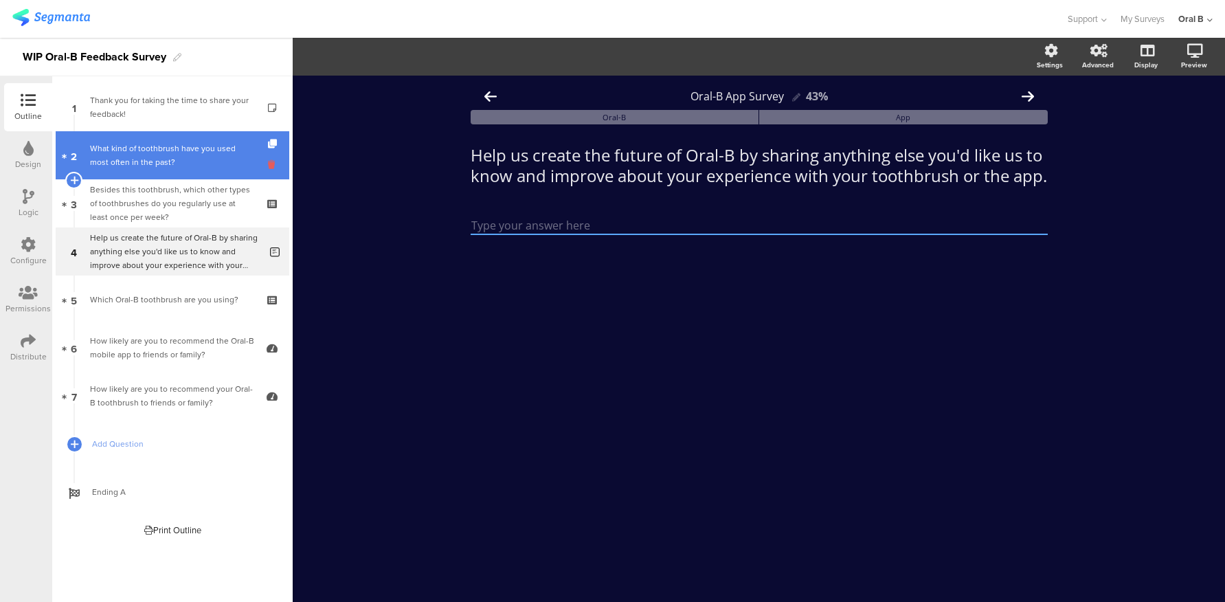
click at [271, 164] on icon at bounding box center [274, 164] width 12 height 13
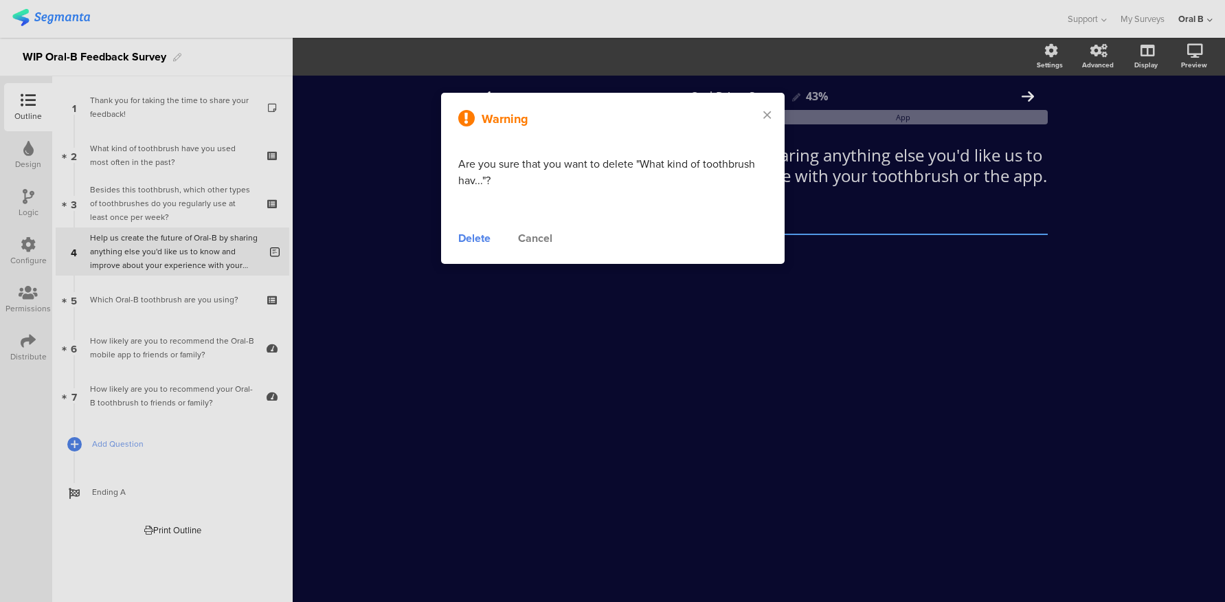
drag, startPoint x: 480, startPoint y: 237, endPoint x: 443, endPoint y: 225, distance: 39.1
click at [481, 237] on div "Delete" at bounding box center [474, 238] width 32 height 16
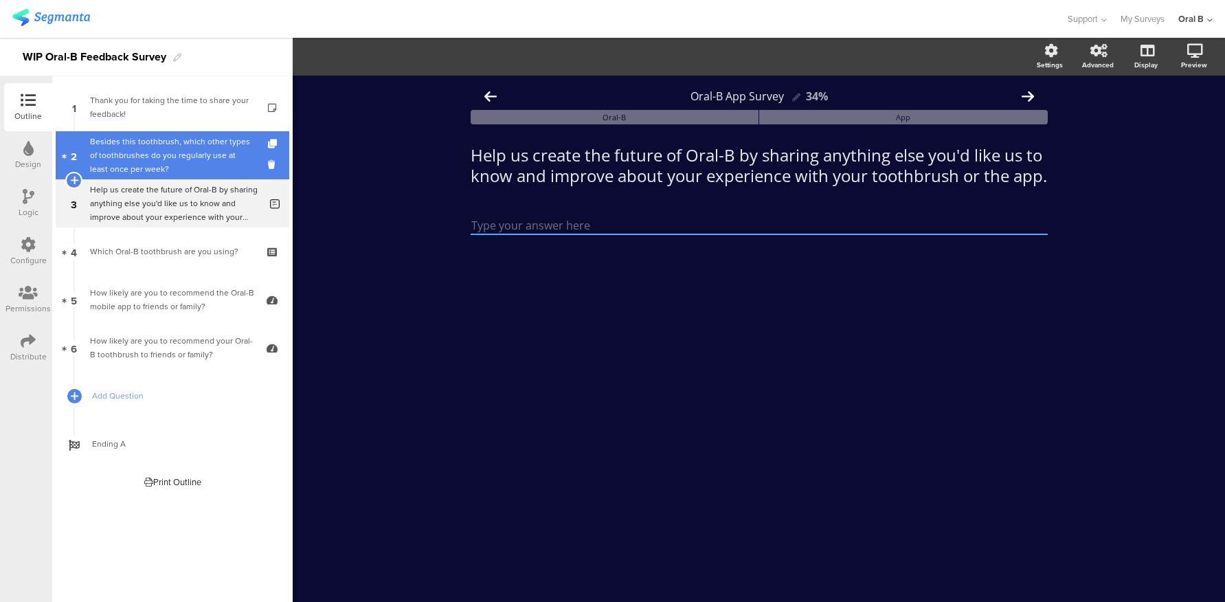
drag, startPoint x: 123, startPoint y: 151, endPoint x: 156, endPoint y: 145, distance: 33.5
click at [269, 161] on icon at bounding box center [274, 164] width 12 height 13
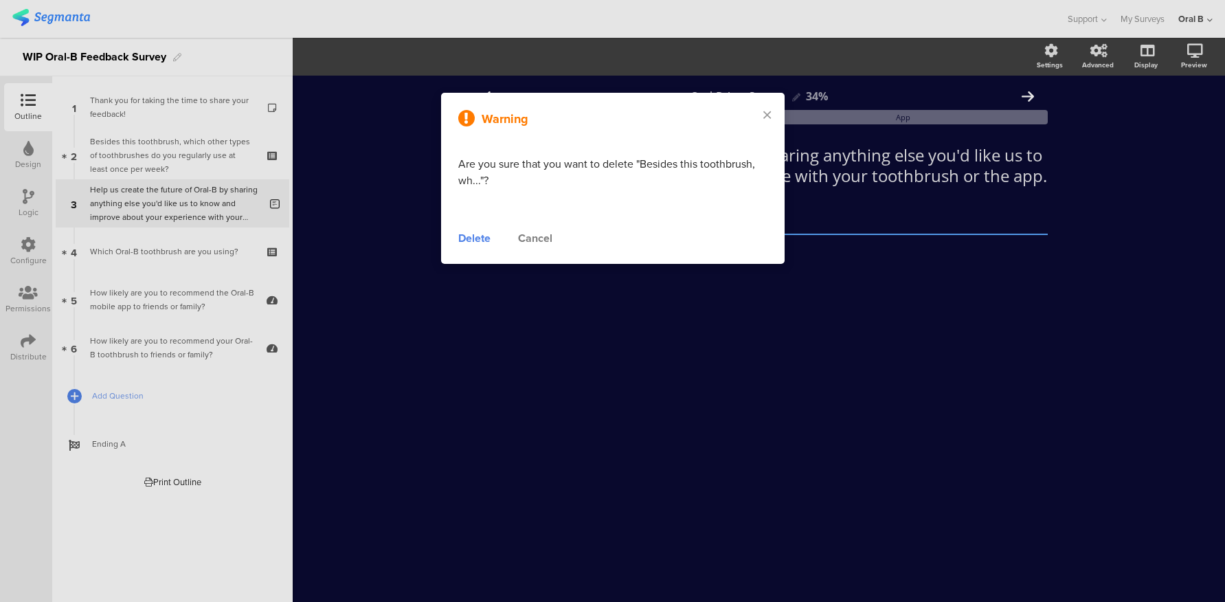
click at [478, 239] on div "Delete" at bounding box center [474, 238] width 32 height 16
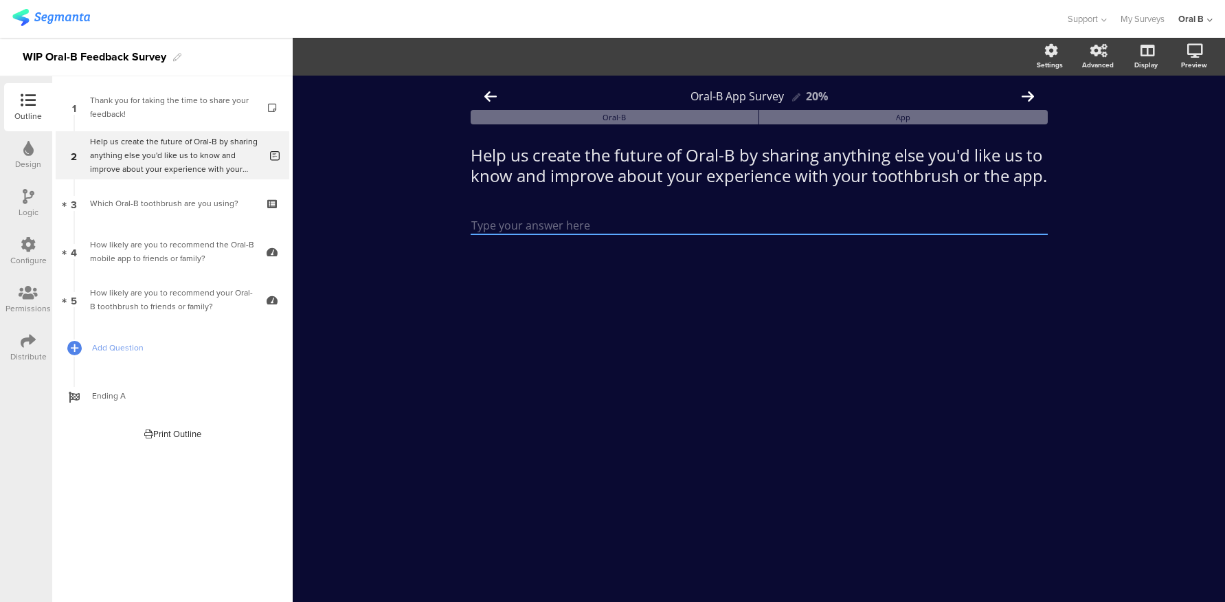
click at [359, 180] on div "Oral-B App Survey 20% Oral-B App Help us create the future of Oral-B by sharing…" at bounding box center [759, 339] width 932 height 526
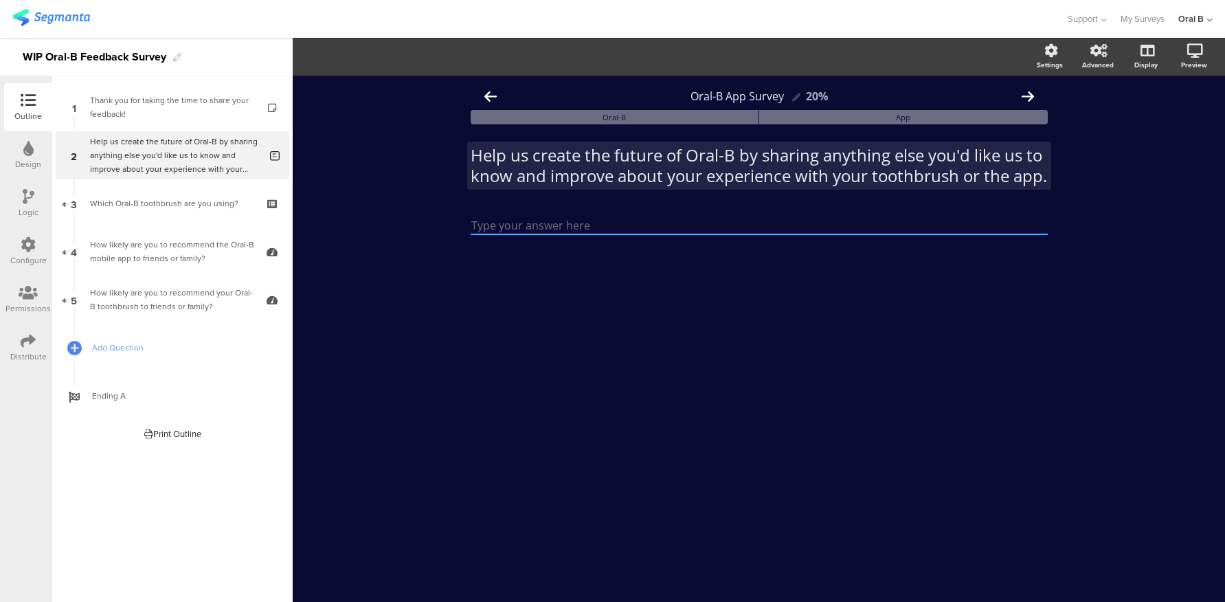
click at [691, 163] on p "Help us create the future of Oral-B by sharing anything else you'd like us to k…" at bounding box center [759, 165] width 577 height 41
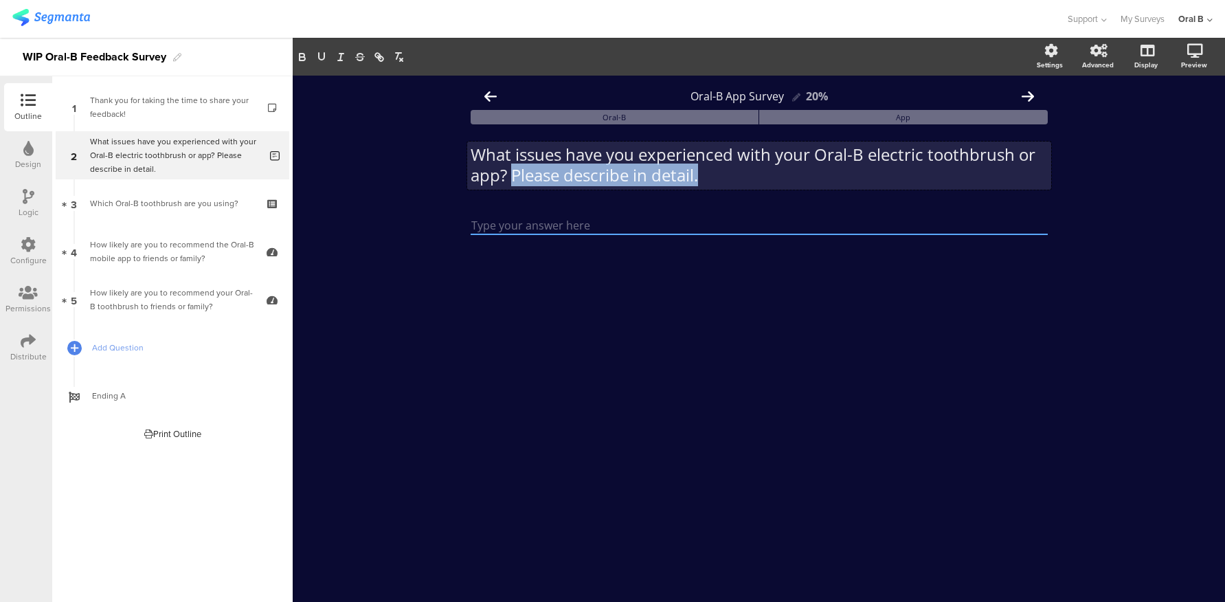
drag, startPoint x: 511, startPoint y: 175, endPoint x: 735, endPoint y: 169, distance: 224.0
click at [735, 169] on p "What issues have you experienced with your Oral-B electric toothbrush or app? P…" at bounding box center [759, 164] width 577 height 41
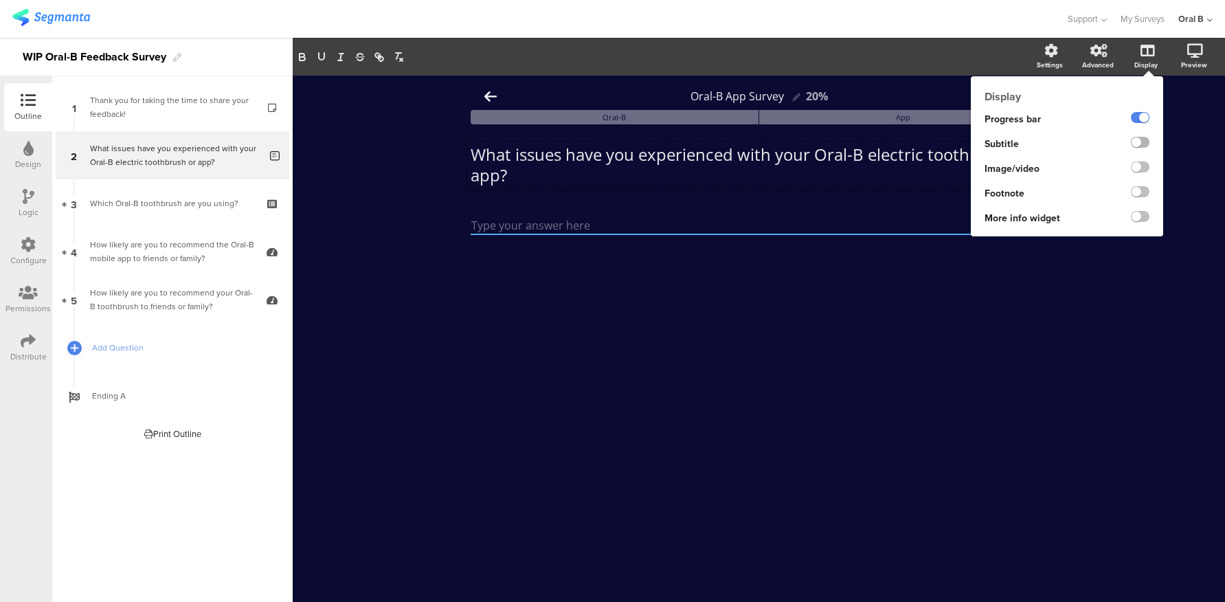
click at [1145, 139] on label at bounding box center [1140, 142] width 19 height 11
click at [0, 0] on input "checkbox" at bounding box center [0, 0] width 0 height 0
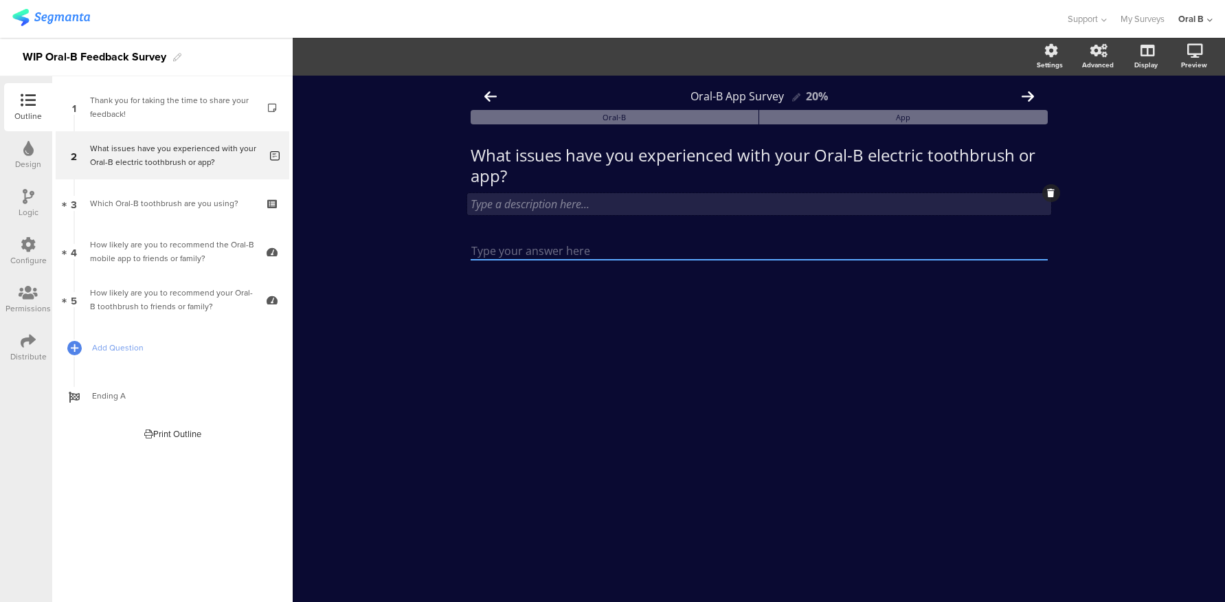
click at [556, 212] on div "Type a description here..." at bounding box center [759, 204] width 584 height 22
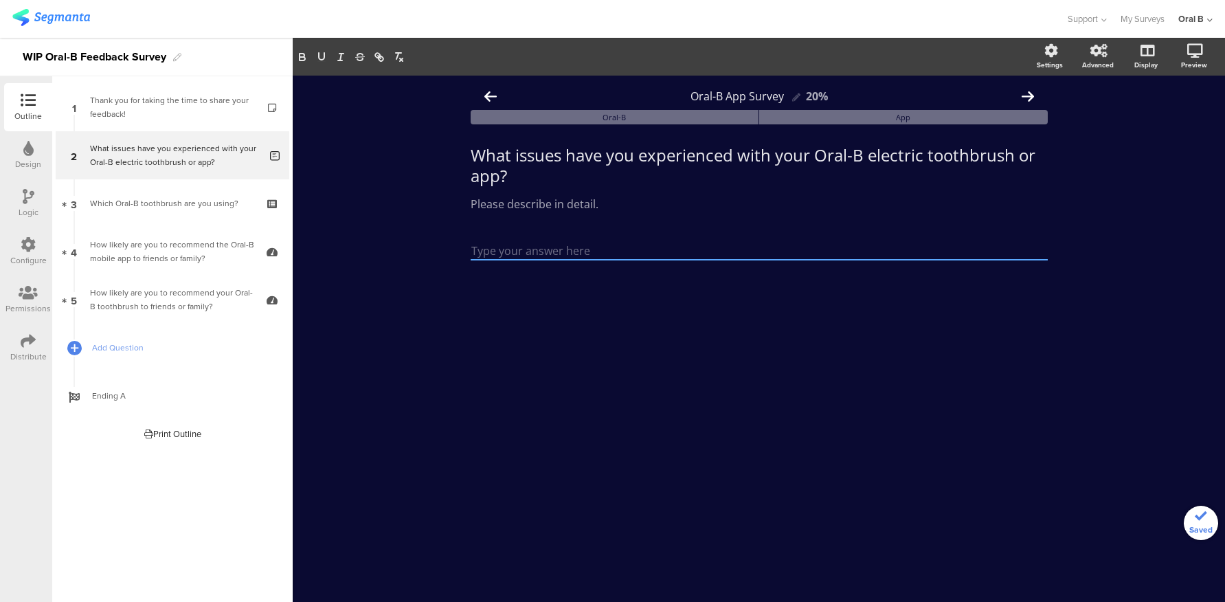
drag, startPoint x: 651, startPoint y: 395, endPoint x: 717, endPoint y: 379, distance: 67.1
click at [651, 395] on div "Oral-B App Survey 20% Oral-B App What issues have you experienced with your Ora…" at bounding box center [759, 339] width 932 height 526
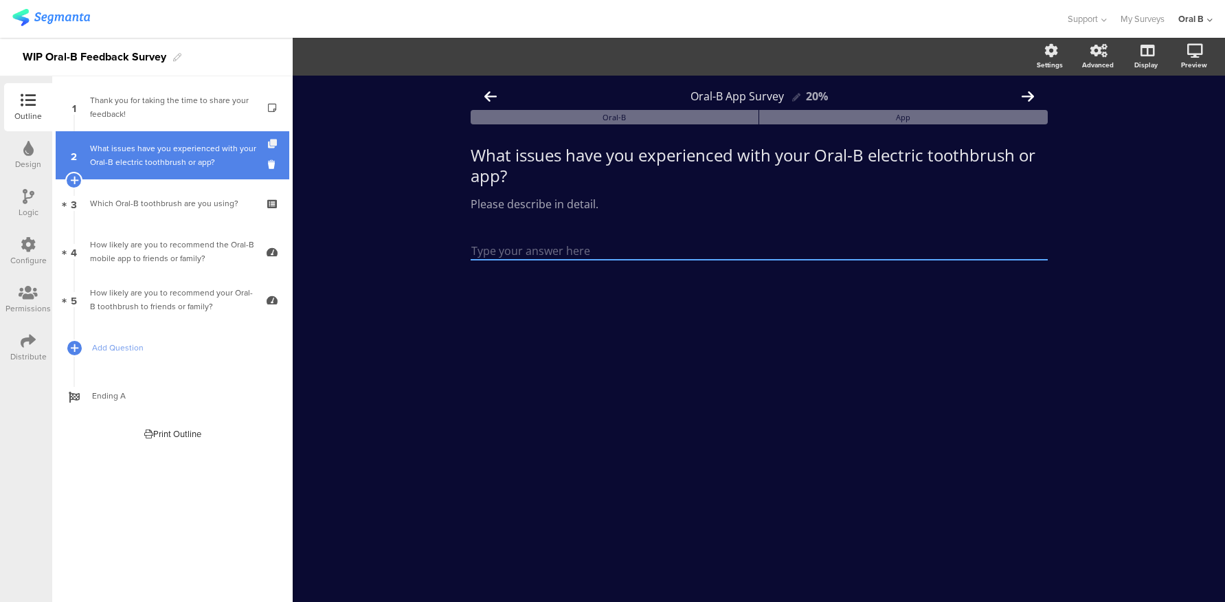
click at [278, 142] on icon at bounding box center [274, 143] width 12 height 9
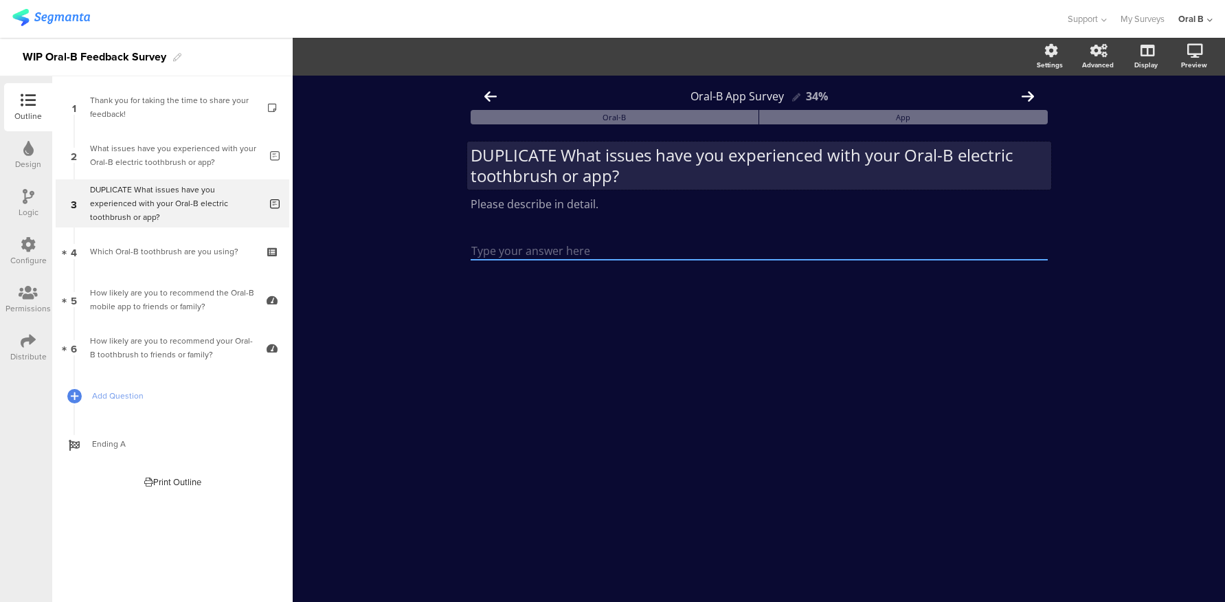
click at [627, 158] on div "DUPLICATE What issues have you experienced with your Oral-B electric toothbrush…" at bounding box center [759, 166] width 584 height 48
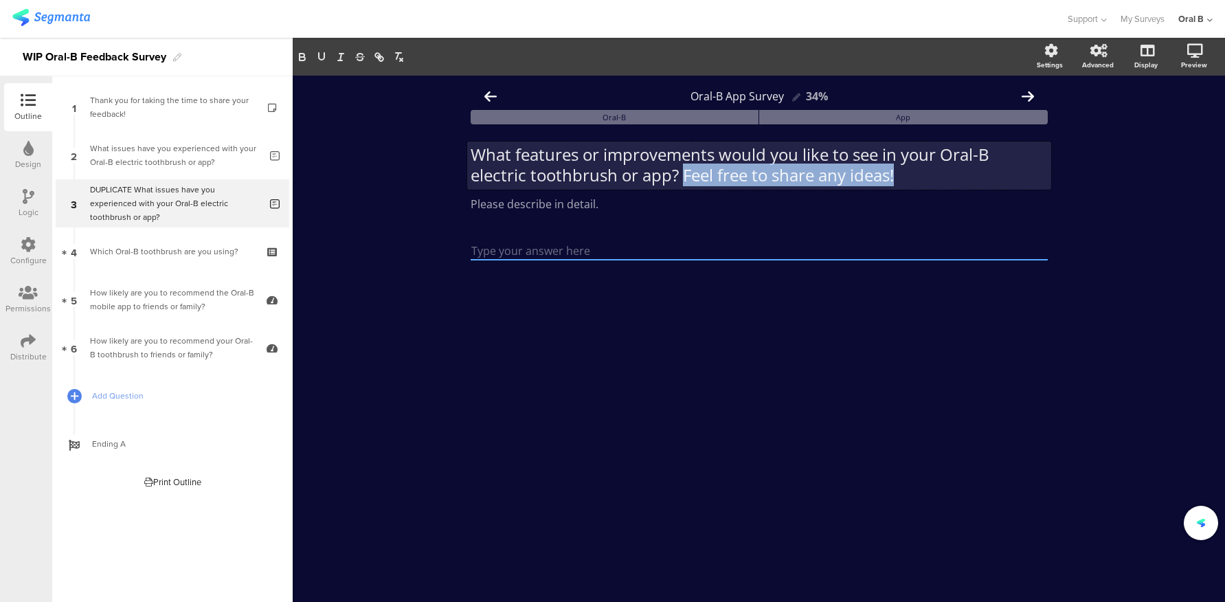
click at [684, 175] on p "What features or improvements would you like to see in your Oral-B electric too…" at bounding box center [759, 164] width 577 height 41
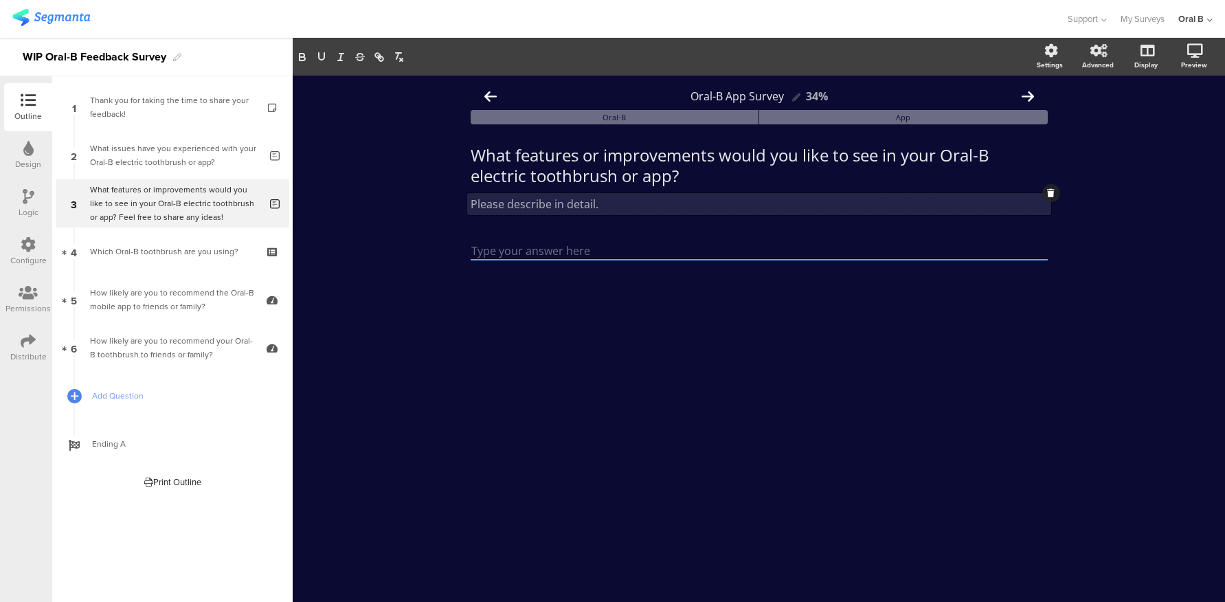
click at [612, 205] on div "Please describe in detail. Please describe in detail. Please describe in detail." at bounding box center [759, 204] width 584 height 22
click at [579, 204] on p "Please describe in detail." at bounding box center [759, 203] width 577 height 15
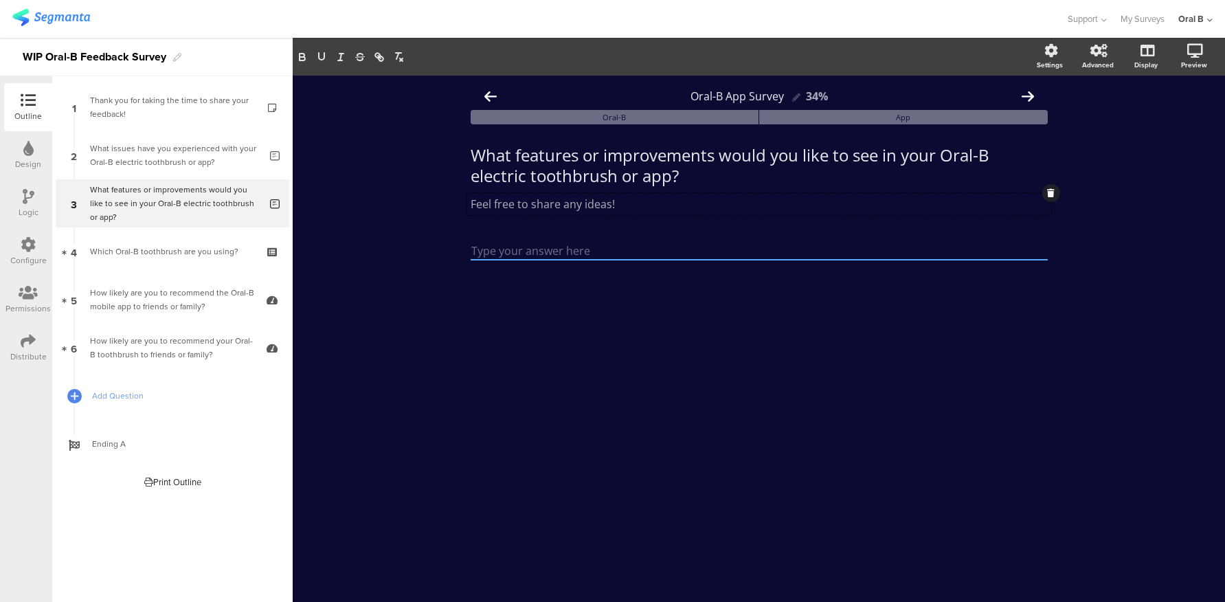
click at [406, 243] on div "Oral-B App Survey 34% Oral-B App What features or improvements would you like t…" at bounding box center [759, 339] width 932 height 526
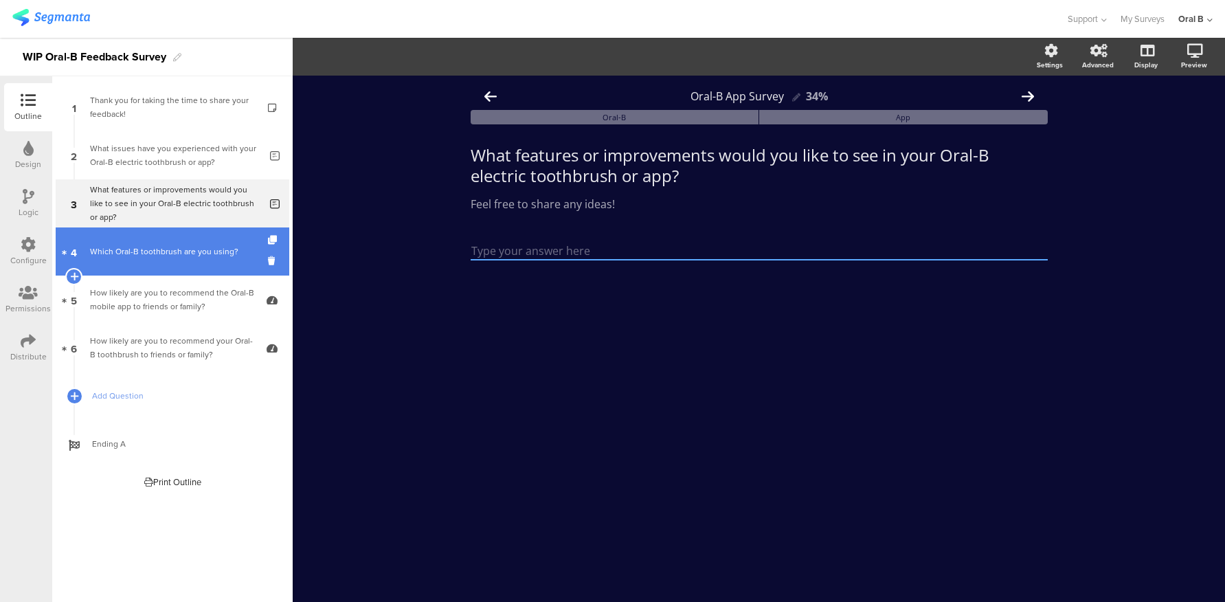
click at [147, 255] on div "Which Oral-B toothbrush are you using?" at bounding box center [172, 252] width 164 height 14
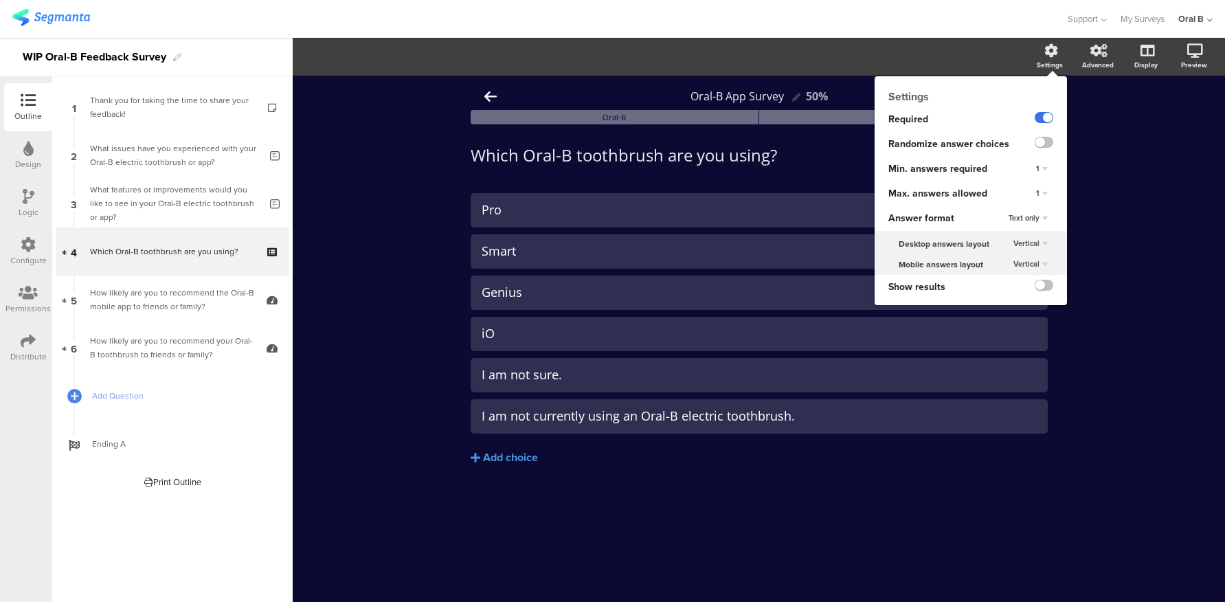
click at [1046, 116] on label at bounding box center [1044, 117] width 19 height 11
click at [0, 0] on input "checkbox" at bounding box center [0, 0] width 0 height 0
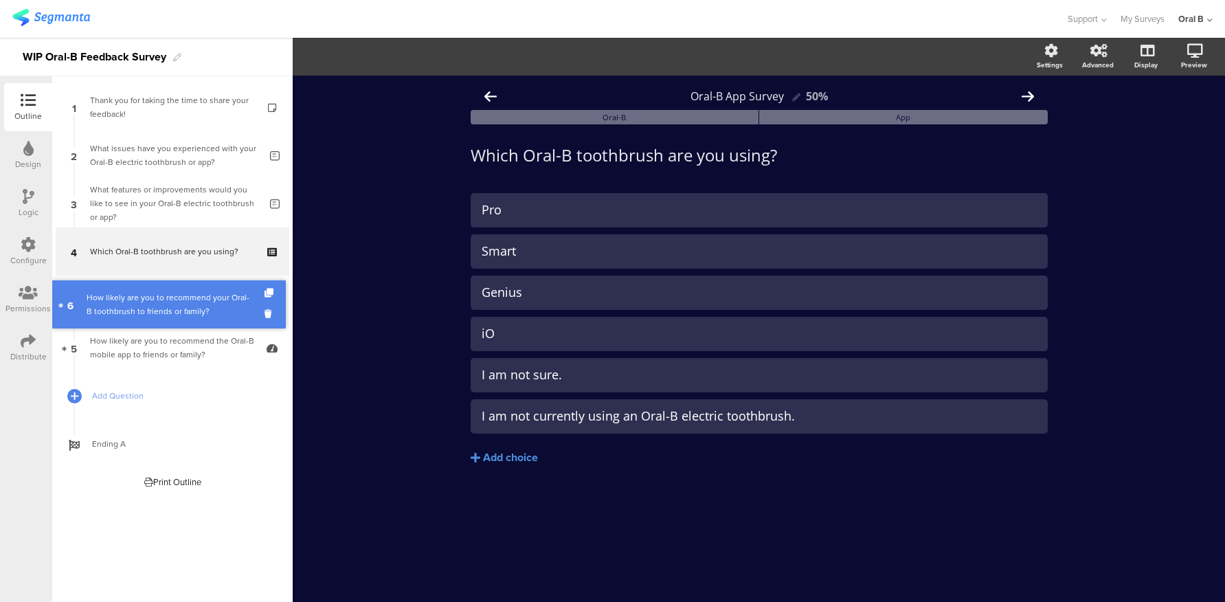
drag, startPoint x: 161, startPoint y: 336, endPoint x: 158, endPoint y: 293, distance: 43.4
click at [177, 306] on div "How likely are you to recommend your Oral-B toothbrush to friends or family?" at bounding box center [172, 299] width 164 height 27
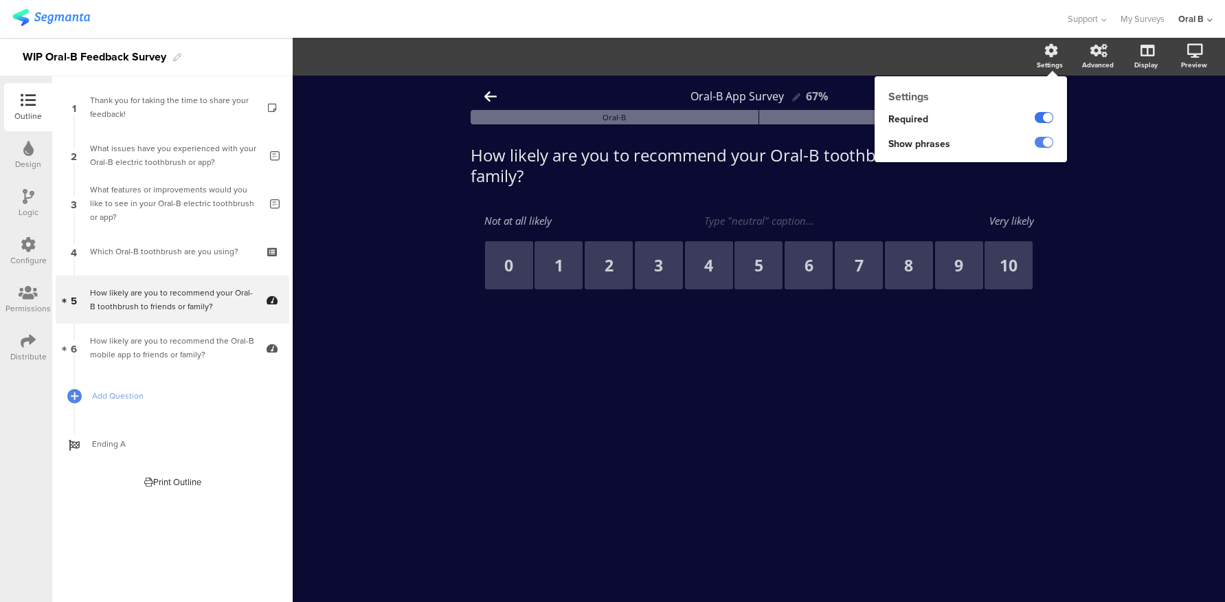
click at [1046, 115] on label at bounding box center [1044, 117] width 19 height 11
click at [0, 0] on input "checkbox" at bounding box center [0, 0] width 0 height 0
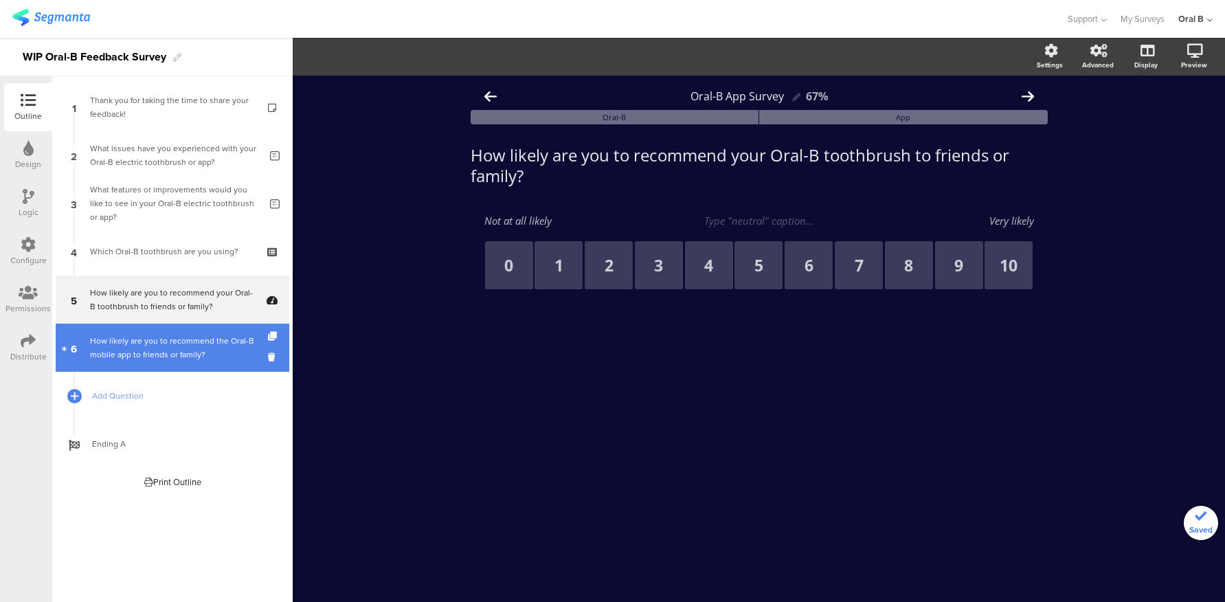
click at [115, 356] on div "How likely are you to recommend the Oral-B mobile app to friends or family?" at bounding box center [172, 347] width 164 height 27
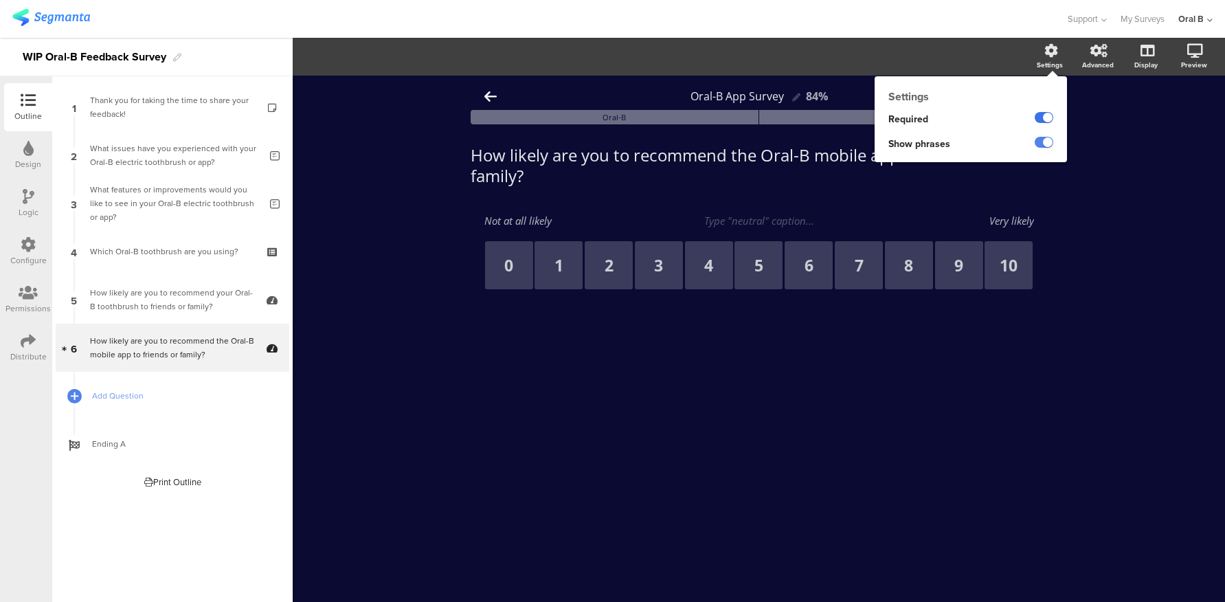
click at [1046, 114] on label at bounding box center [1044, 117] width 19 height 11
click at [0, 0] on input "checkbox" at bounding box center [0, 0] width 0 height 0
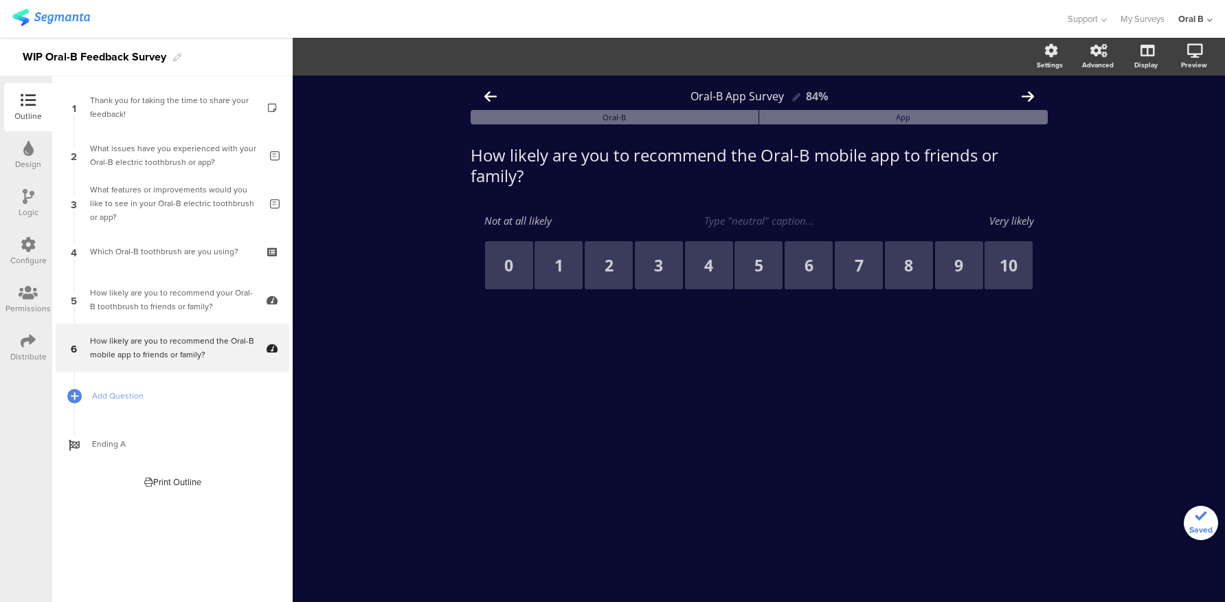
click at [403, 243] on div "Oral-B App Survey 84% Oral-B App How likely are you to recommend the Oral-B mob…" at bounding box center [759, 339] width 932 height 526
drag, startPoint x: 414, startPoint y: 210, endPoint x: 373, endPoint y: 190, distance: 44.9
click at [414, 209] on div "Oral-B App Survey 84% Oral-B App How likely are you to recommend the Oral-B mob…" at bounding box center [759, 339] width 932 height 526
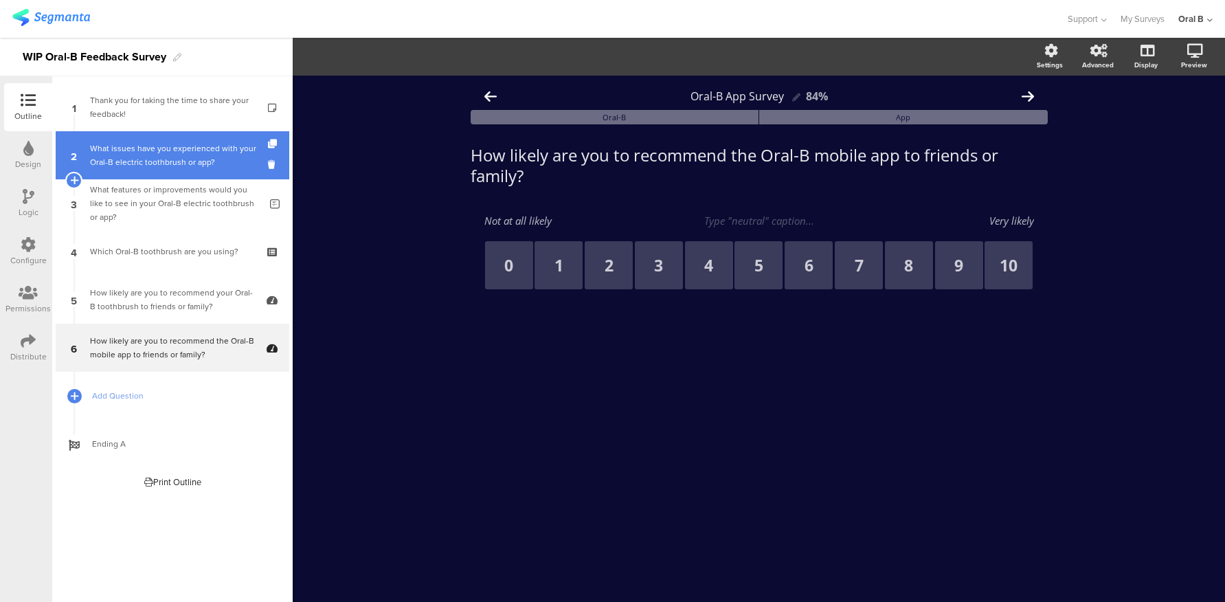
click at [200, 159] on div "What issues have you experienced with your Oral-B electric toothbrush or app?" at bounding box center [175, 155] width 170 height 27
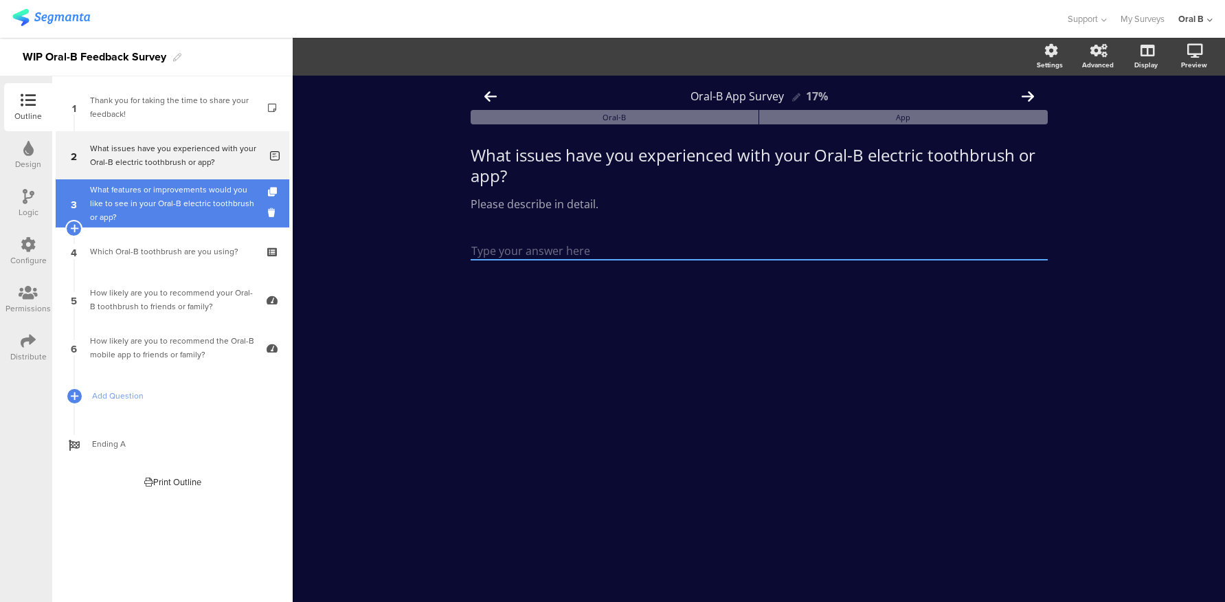
click at [127, 214] on div "What features or improvements would you like to see in your Oral-B electric too…" at bounding box center [175, 203] width 170 height 41
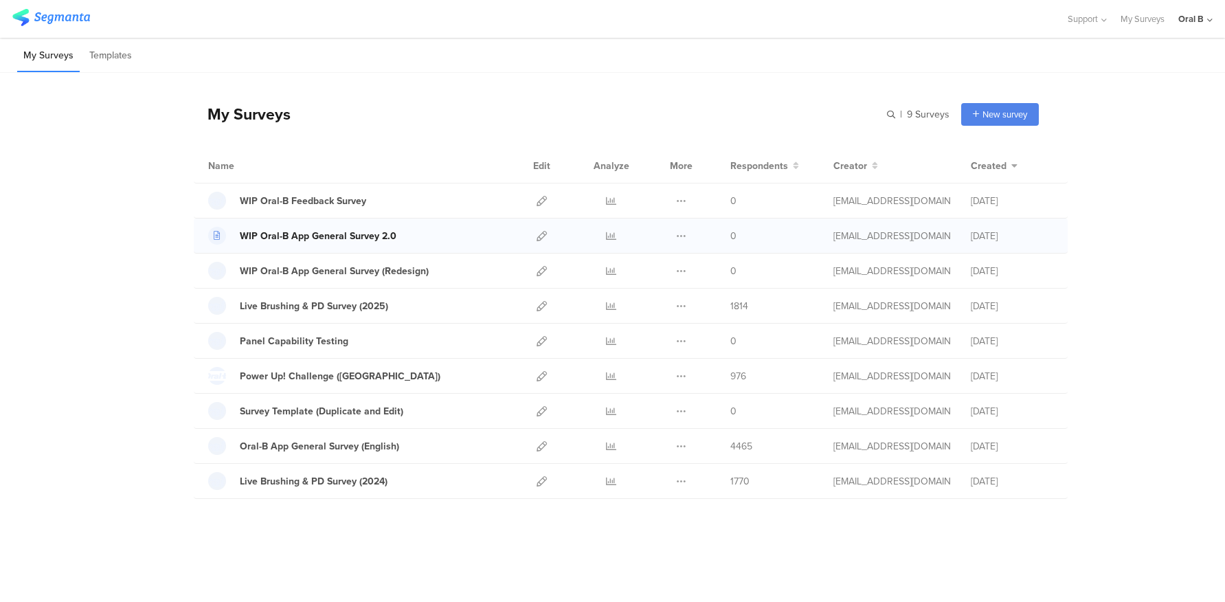
click at [335, 236] on div "WIP Oral-B App General Survey 2.0" at bounding box center [318, 236] width 157 height 14
click at [685, 231] on icon at bounding box center [681, 236] width 10 height 10
click at [666, 316] on button "Delete" at bounding box center [654, 320] width 76 height 25
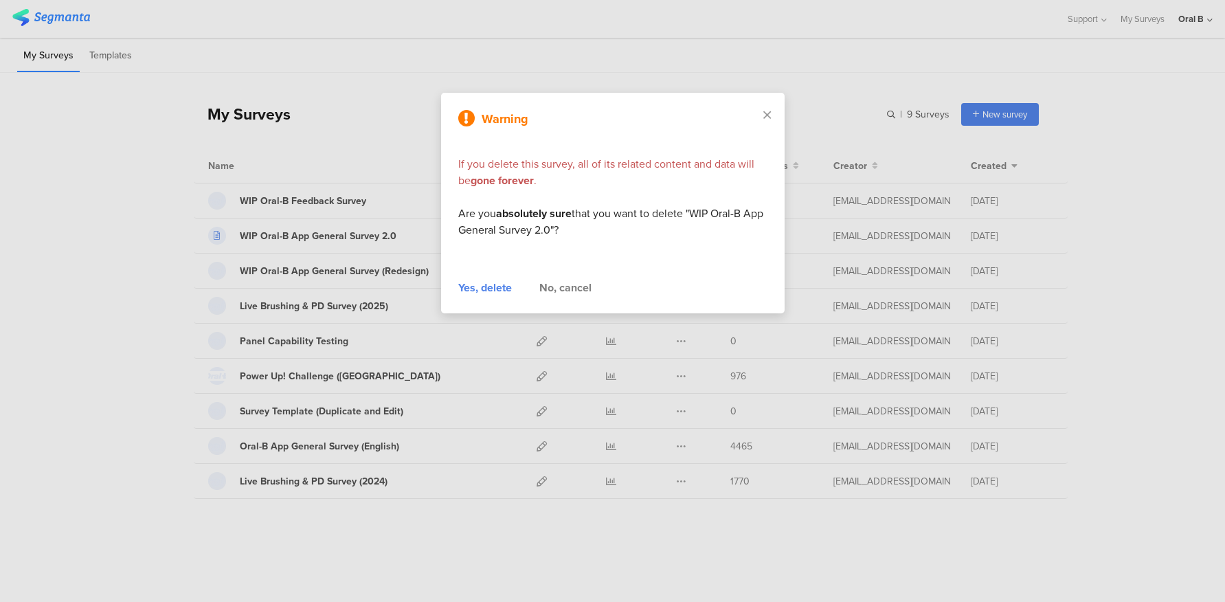
click at [490, 286] on div "Yes, delete" at bounding box center [485, 288] width 54 height 16
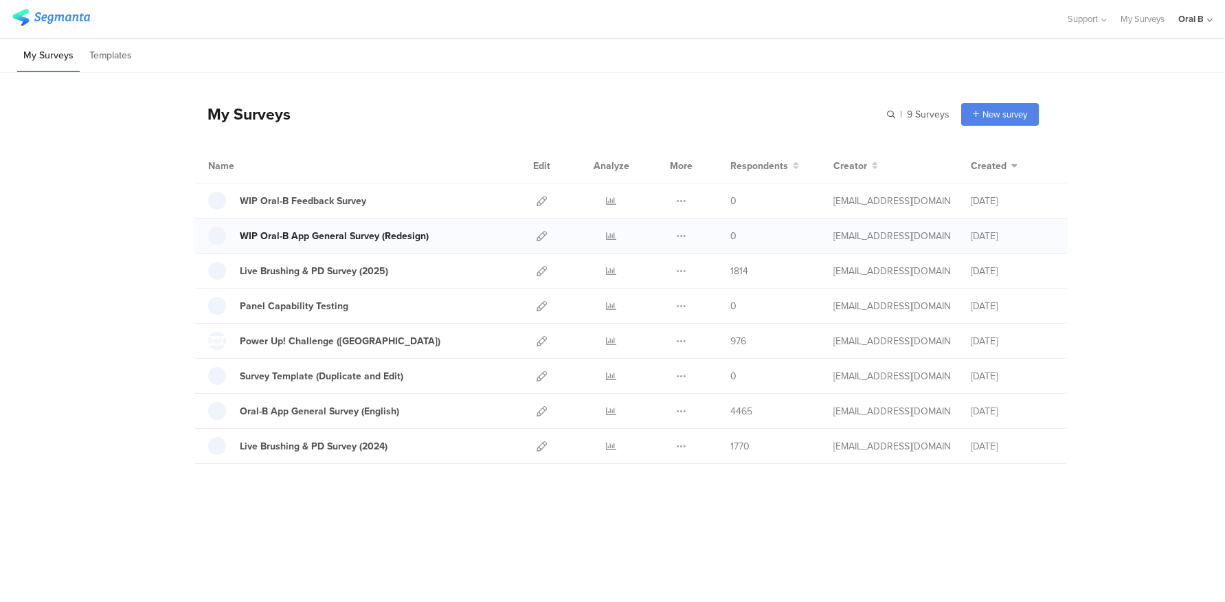
click at [356, 232] on div "WIP Oral-B App General Survey (Redesign)" at bounding box center [334, 236] width 189 height 14
click at [544, 234] on icon at bounding box center [542, 236] width 10 height 10
click at [683, 408] on icon at bounding box center [681, 411] width 10 height 10
click at [678, 442] on button "Duplicate" at bounding box center [654, 445] width 76 height 25
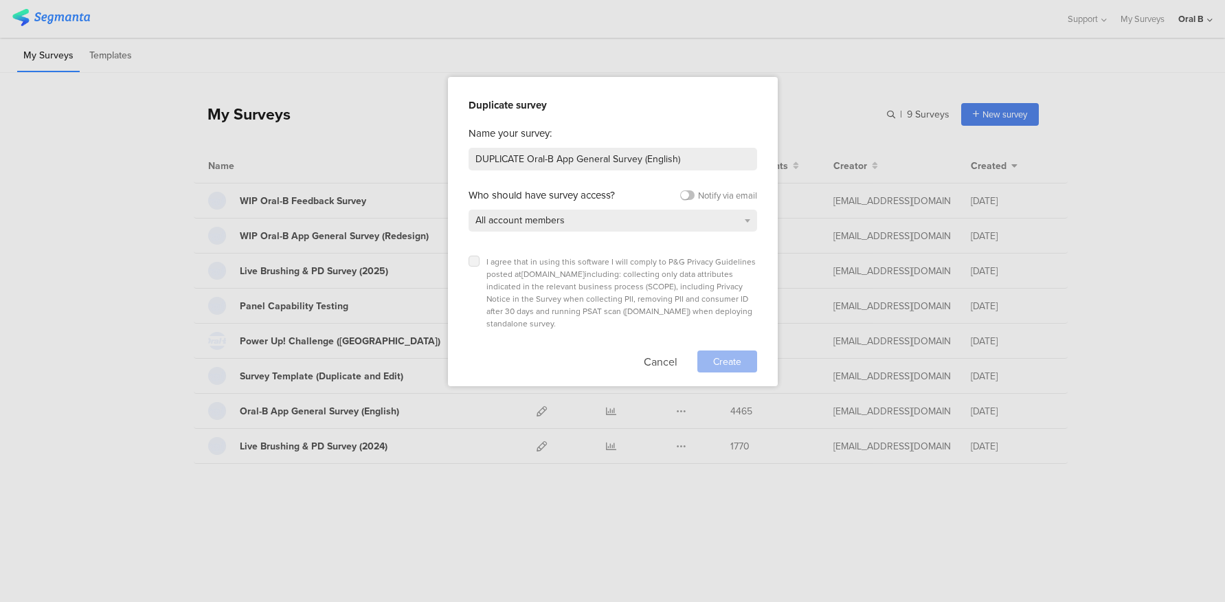
click at [473, 260] on icon at bounding box center [473, 260] width 5 height 5
click at [0, 0] on input "checkbox" at bounding box center [0, 0] width 0 height 0
drag, startPoint x: 528, startPoint y: 159, endPoint x: 342, endPoint y: 150, distance: 185.7
click at [343, 150] on div "Duplicate survey Name your survey: DUPLICATE Oral-B App General Survey (English…" at bounding box center [612, 301] width 1225 height 602
click at [542, 156] on input "WIP Oral-B App General Survey (English)" at bounding box center [613, 159] width 289 height 23
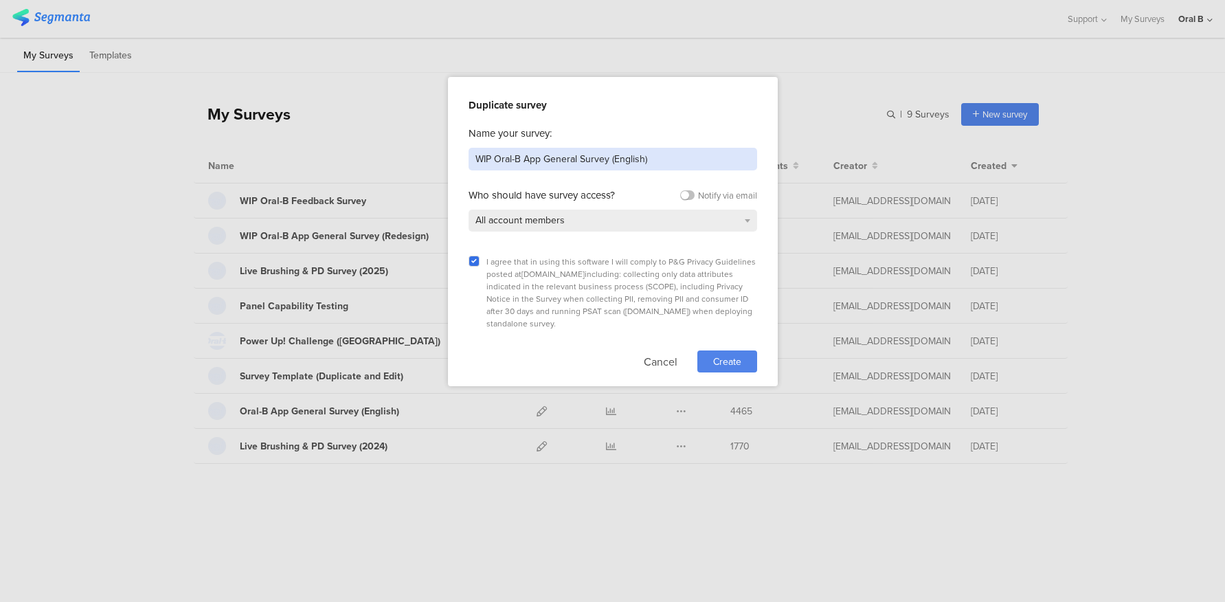
type input "WIP Oral-B App General Survey (English)"
click at [716, 354] on span "Create" at bounding box center [727, 361] width 28 height 14
